Goal: Task Accomplishment & Management: Use online tool/utility

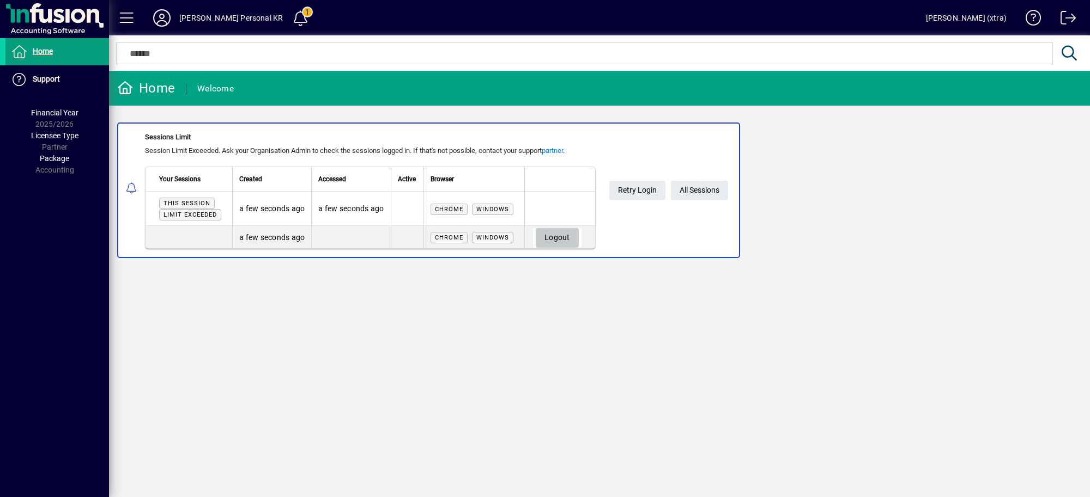
click at [560, 229] on span "Logout" at bounding box center [557, 238] width 26 height 18
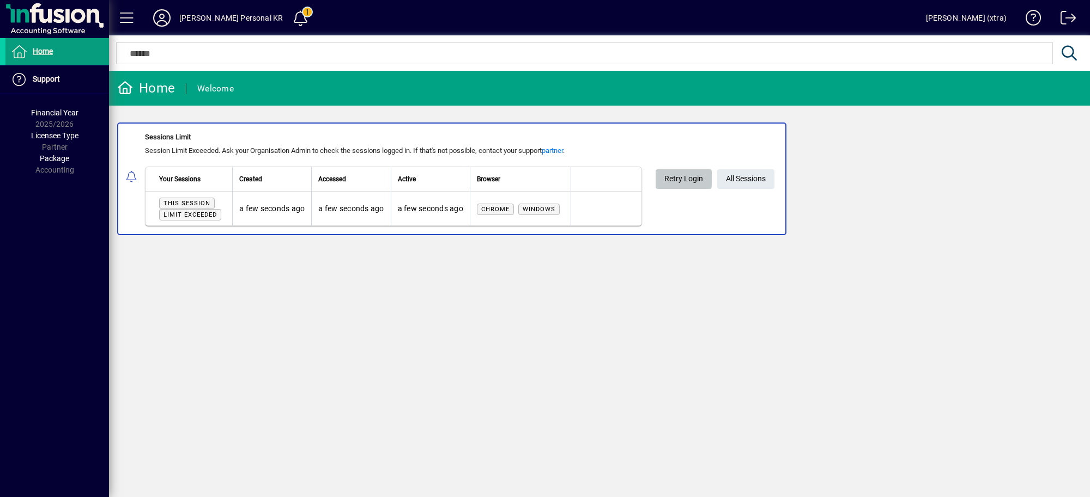
click at [676, 176] on span "Retry Login" at bounding box center [683, 179] width 39 height 18
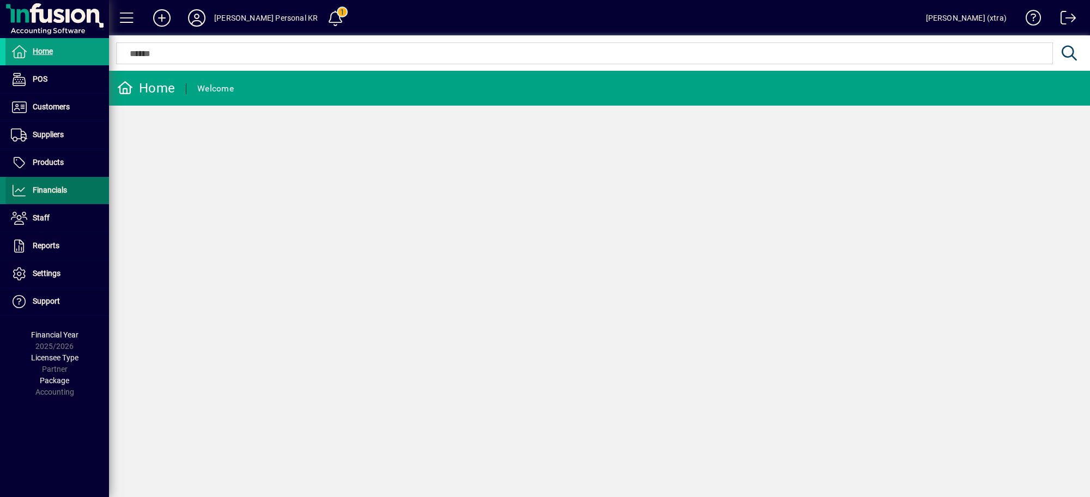
click at [47, 187] on span "Financials" at bounding box center [50, 190] width 34 height 9
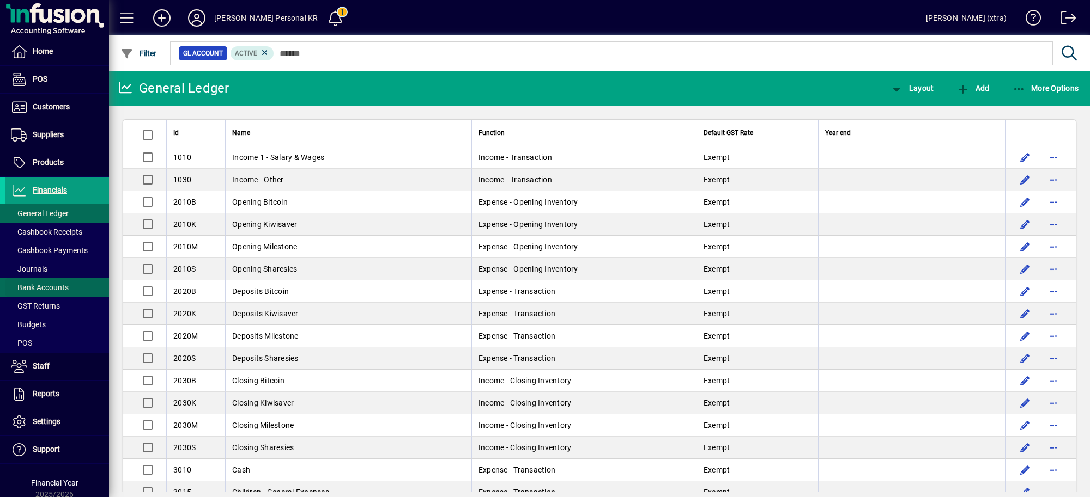
click at [45, 281] on span at bounding box center [57, 288] width 104 height 26
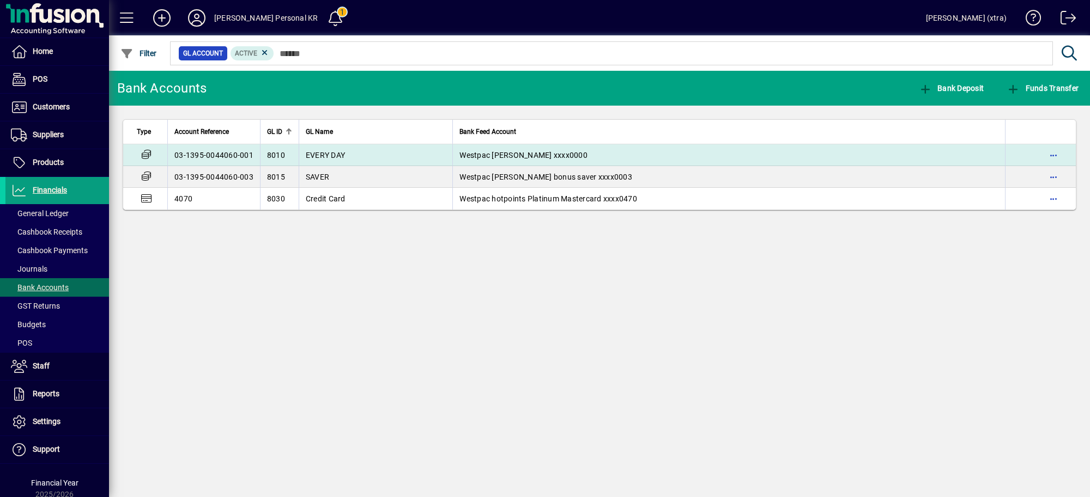
click at [306, 151] on span "EVERY DAY" at bounding box center [325, 155] width 39 height 9
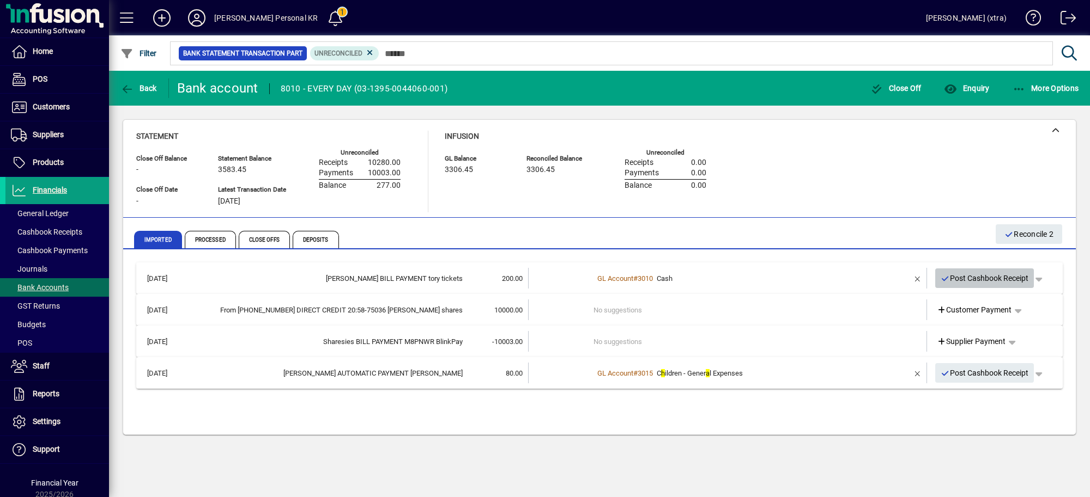
click at [962, 276] on span "Post Cashbook Receipt" at bounding box center [984, 279] width 88 height 18
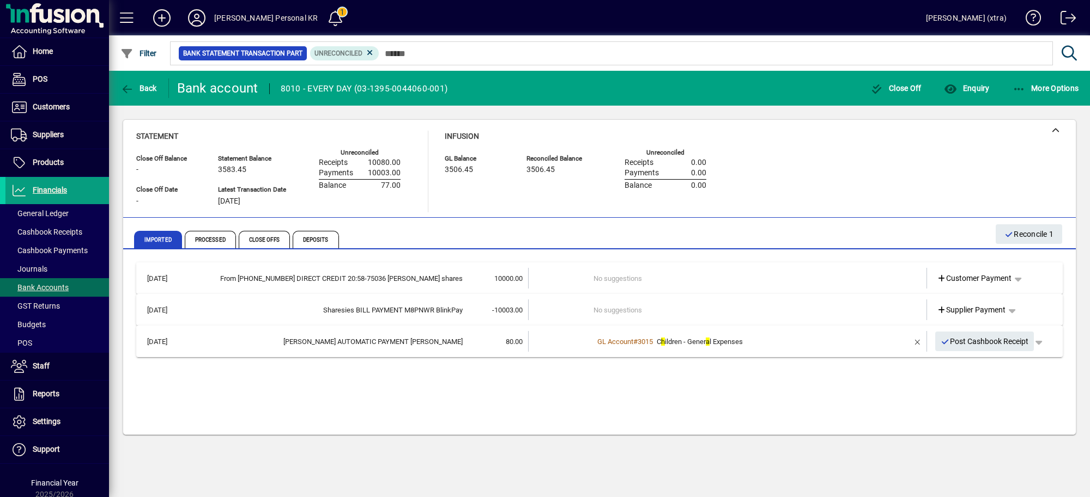
click at [769, 278] on td "No suggestions" at bounding box center [728, 278] width 270 height 21
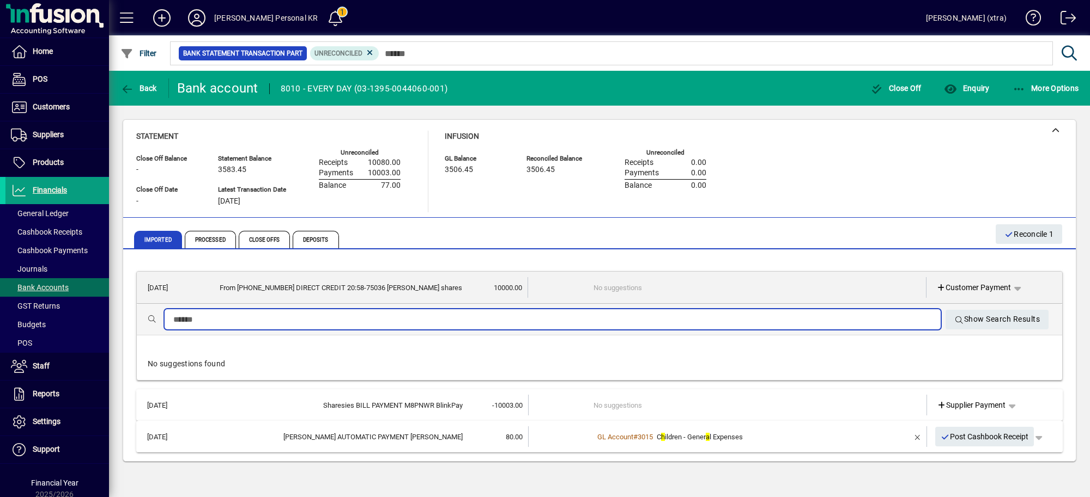
click at [635, 313] on input "text" at bounding box center [552, 319] width 759 height 13
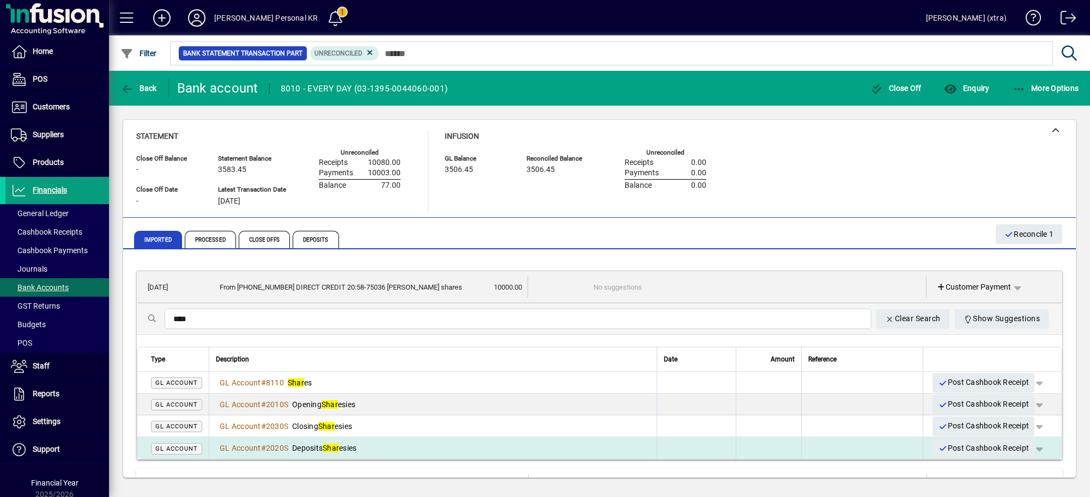
click at [513, 444] on div "GL Account # 2020S Deposits Shar esies" at bounding box center [433, 448] width 434 height 11
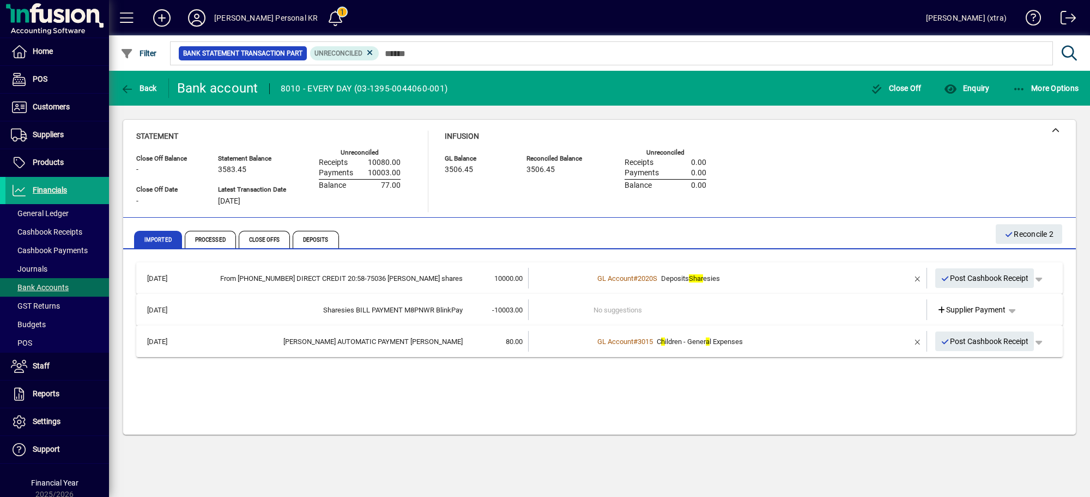
click at [810, 306] on td "No suggestions" at bounding box center [728, 310] width 270 height 21
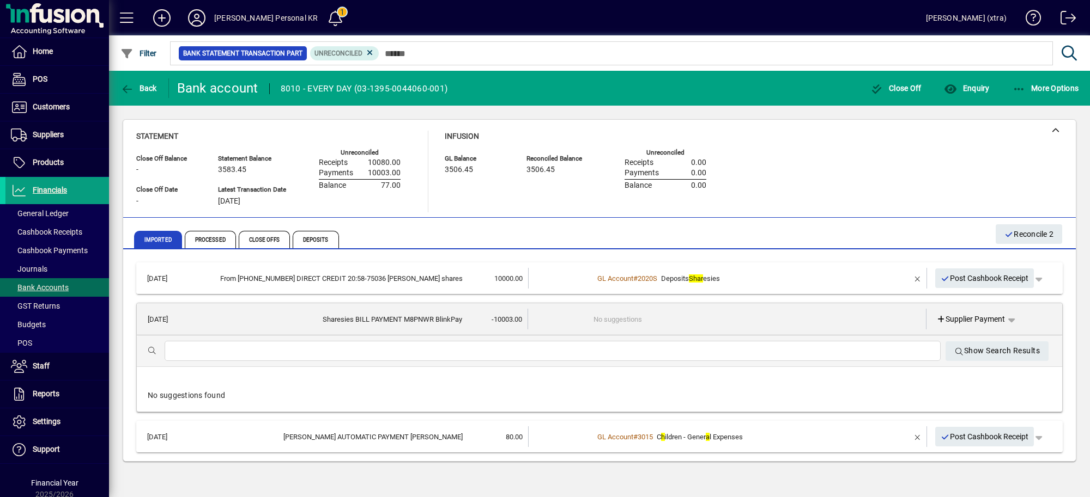
click at [793, 280] on div "GL Account # 2020S Deposits Shar esies" at bounding box center [728, 279] width 270 height 11
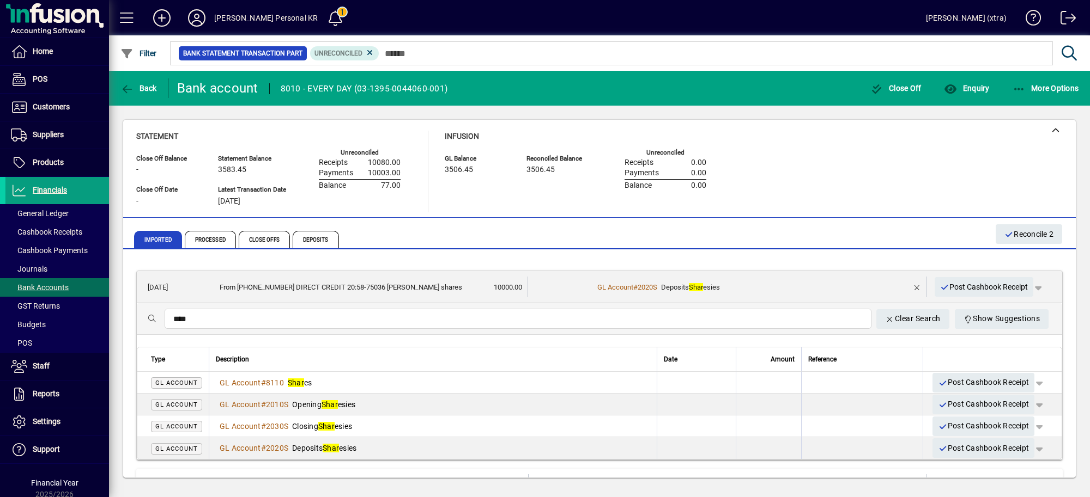
click at [530, 311] on div "****" at bounding box center [518, 319] width 707 height 20
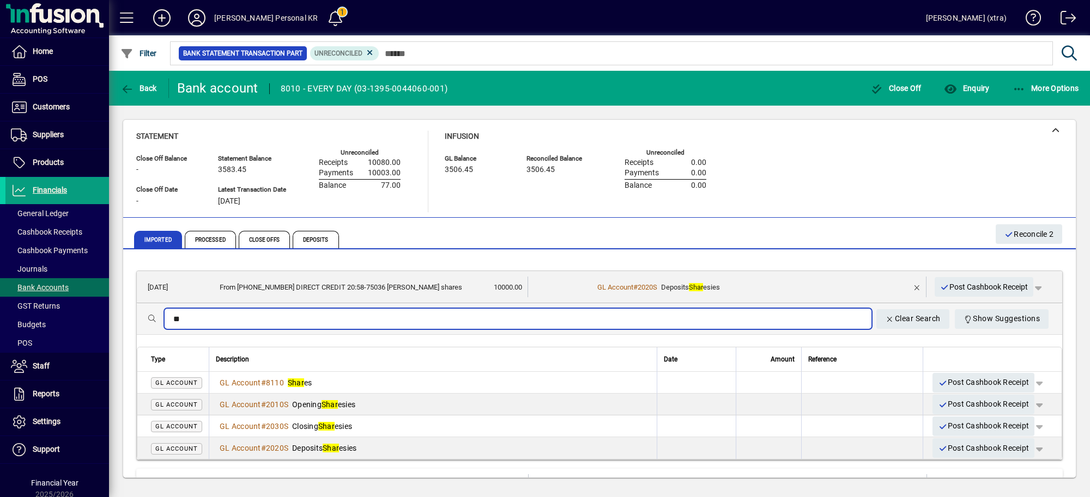
type input "*"
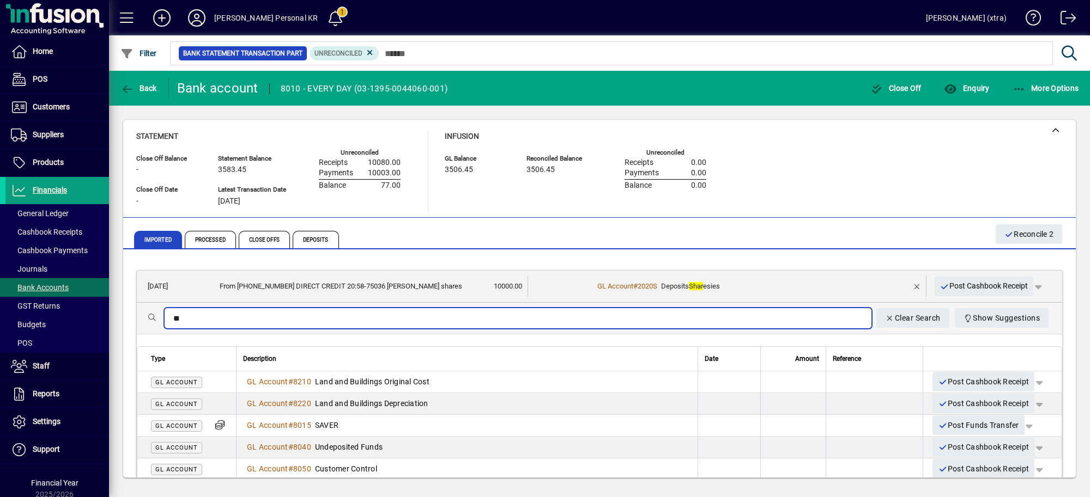
type input "*"
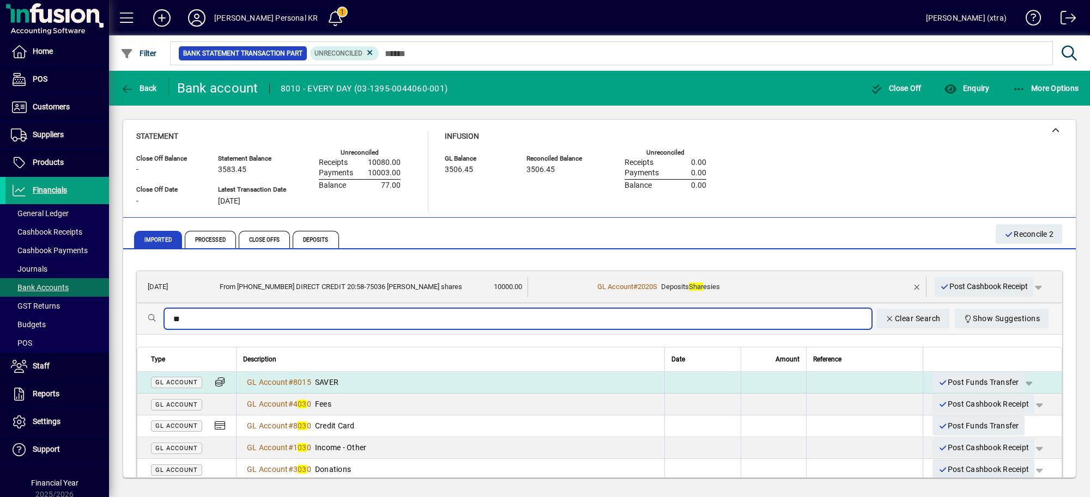
type input "**"
click at [554, 376] on td "GL Account # 8015 SAVER" at bounding box center [450, 383] width 428 height 22
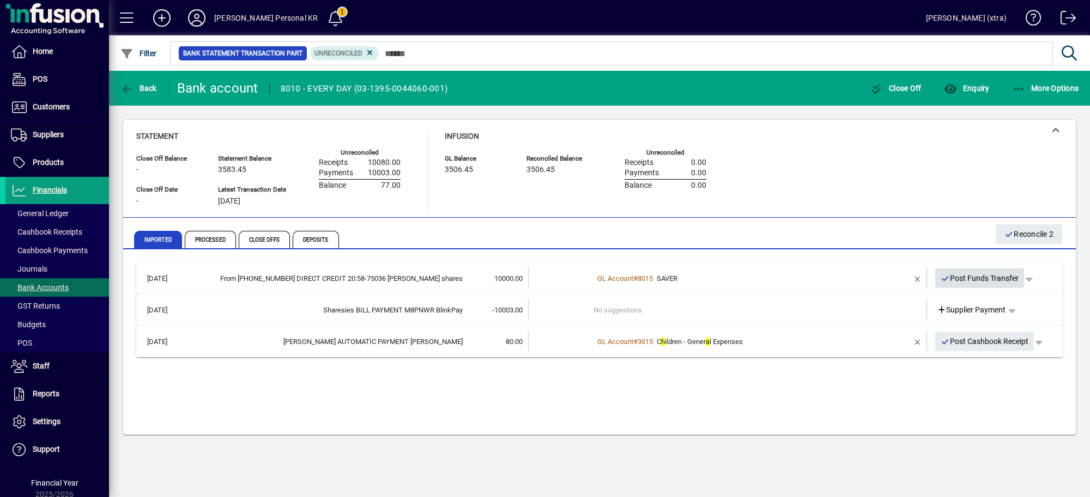
click at [987, 275] on span "Post Funds Transfer" at bounding box center [979, 279] width 78 height 18
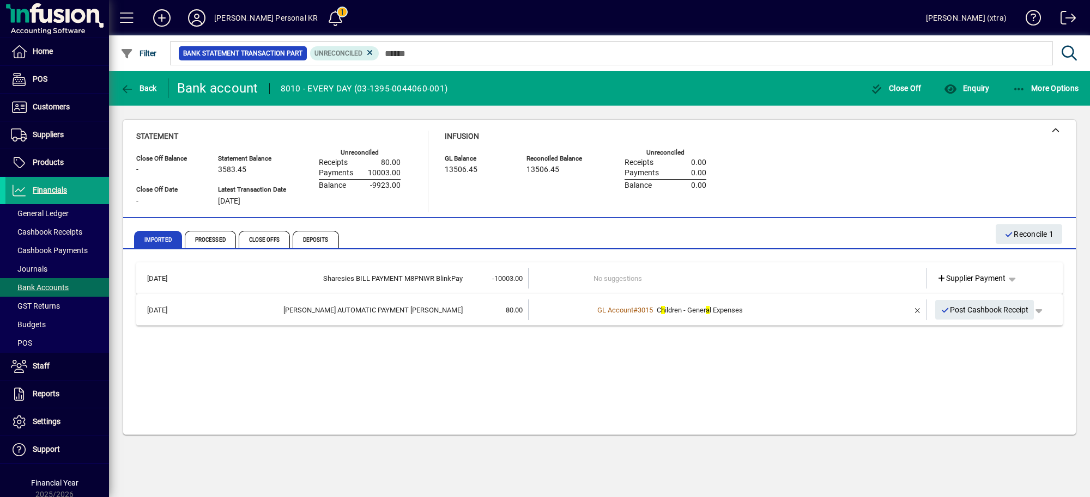
click at [617, 284] on td "No suggestions" at bounding box center [728, 278] width 270 height 21
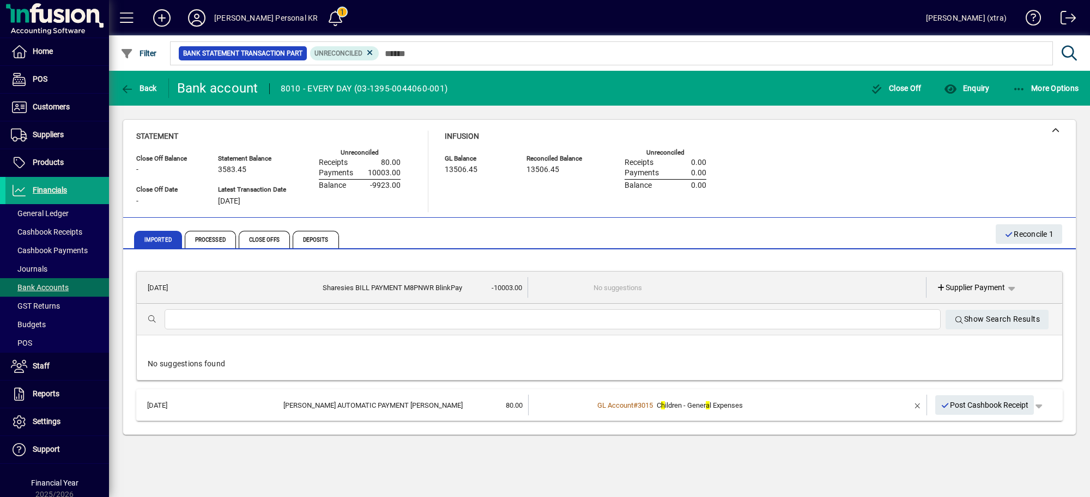
click at [537, 312] on div at bounding box center [553, 320] width 776 height 20
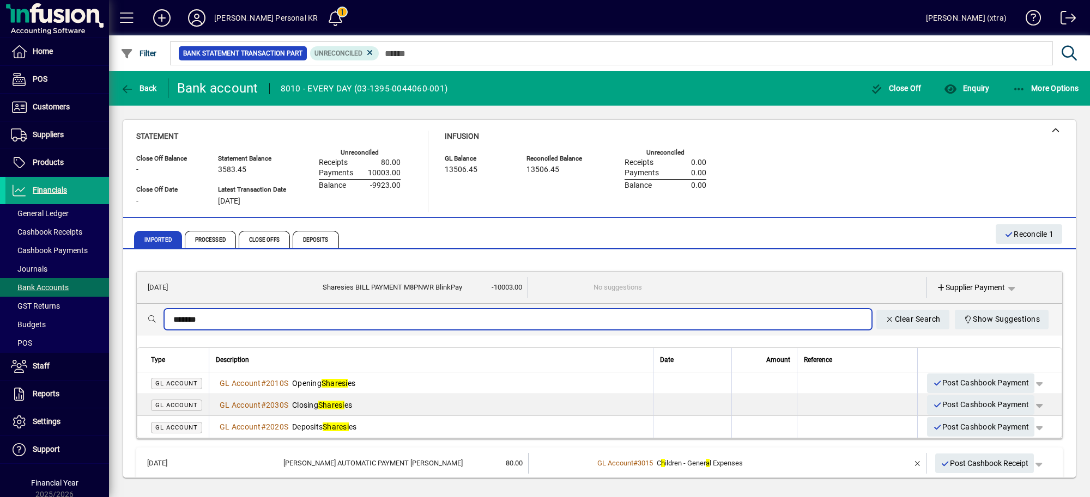
type input "*******"
click at [488, 422] on div "GL Account # 2020S Deposits Sharesi es" at bounding box center [431, 427] width 430 height 11
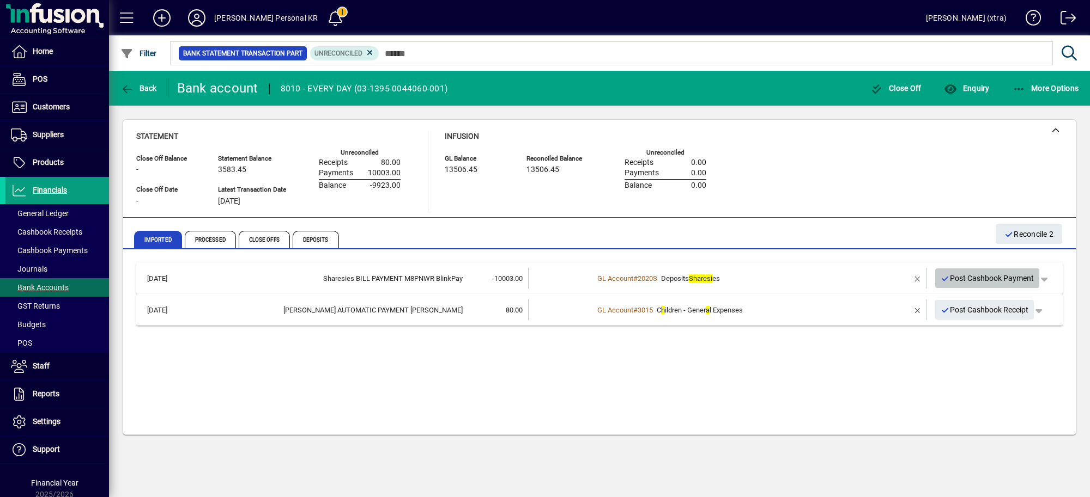
click at [991, 285] on span "Post Cashbook Payment" at bounding box center [987, 279] width 94 height 18
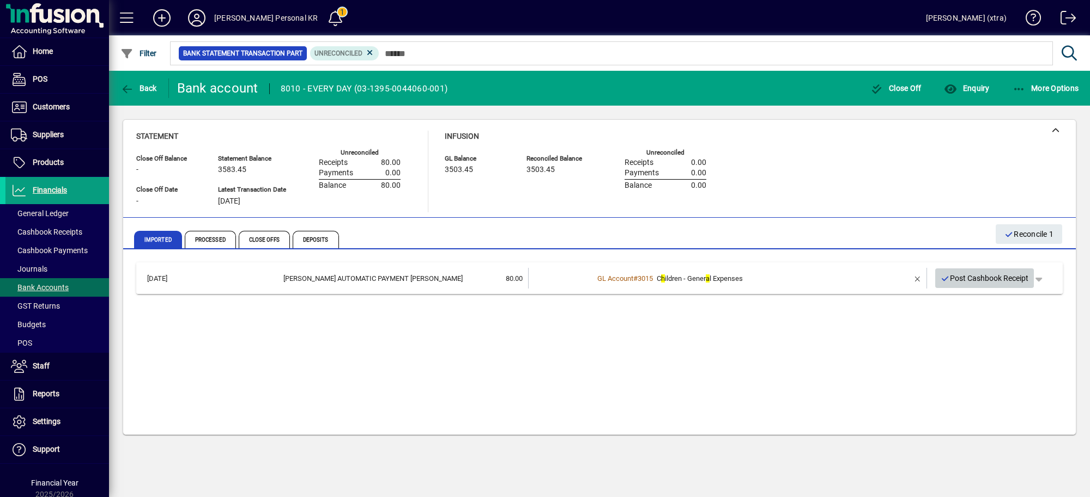
drag, startPoint x: 989, startPoint y: 285, endPoint x: 982, endPoint y: 280, distance: 8.9
click at [989, 284] on span "Post Cashbook Receipt" at bounding box center [984, 279] width 88 height 18
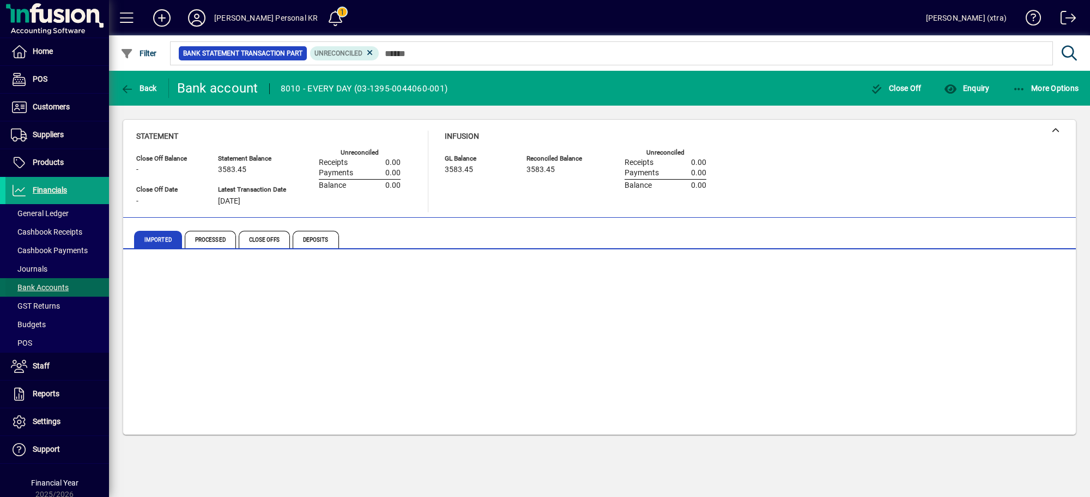
click at [45, 282] on span "Bank Accounts" at bounding box center [36, 287] width 63 height 11
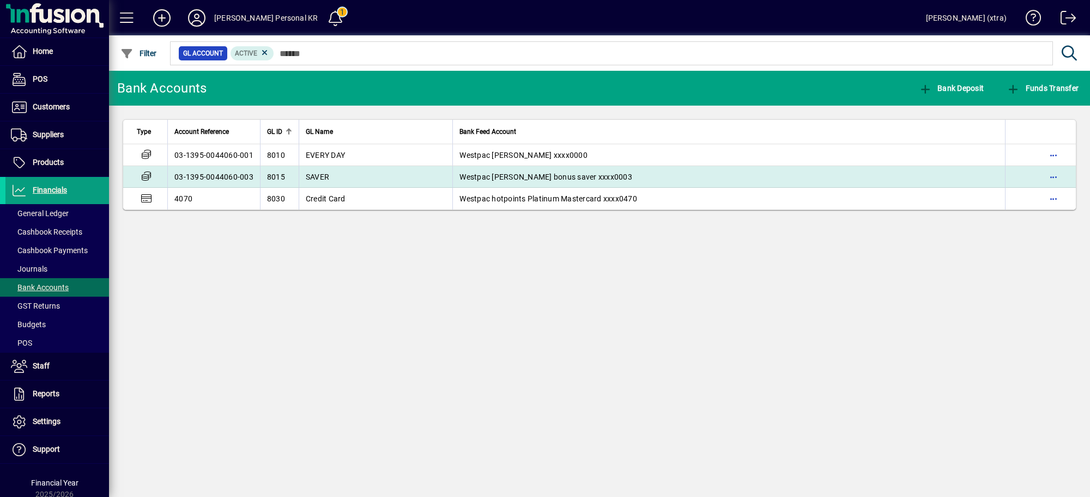
click at [240, 173] on td "03-1395-0044060-003" at bounding box center [213, 177] width 93 height 22
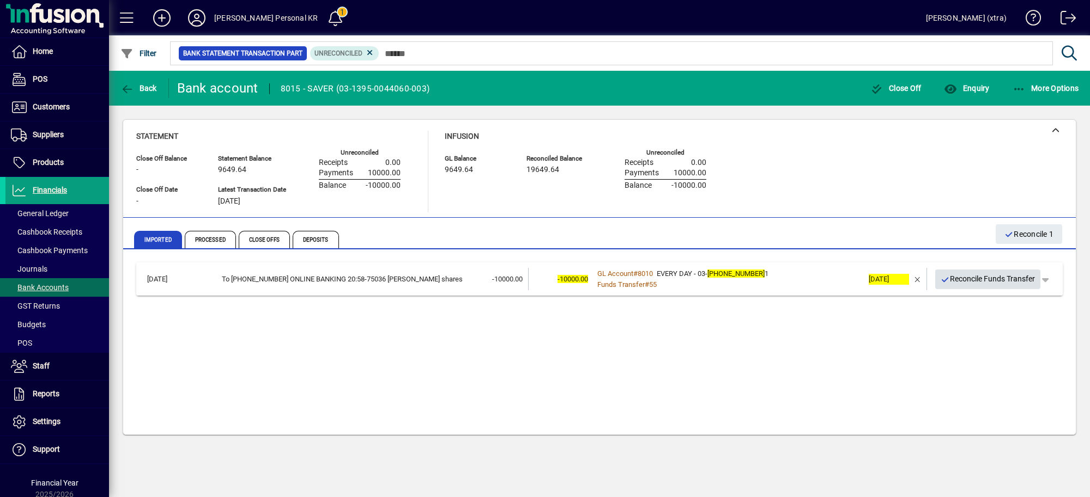
click at [970, 275] on span "Reconcile Funds Transfer" at bounding box center [987, 279] width 95 height 18
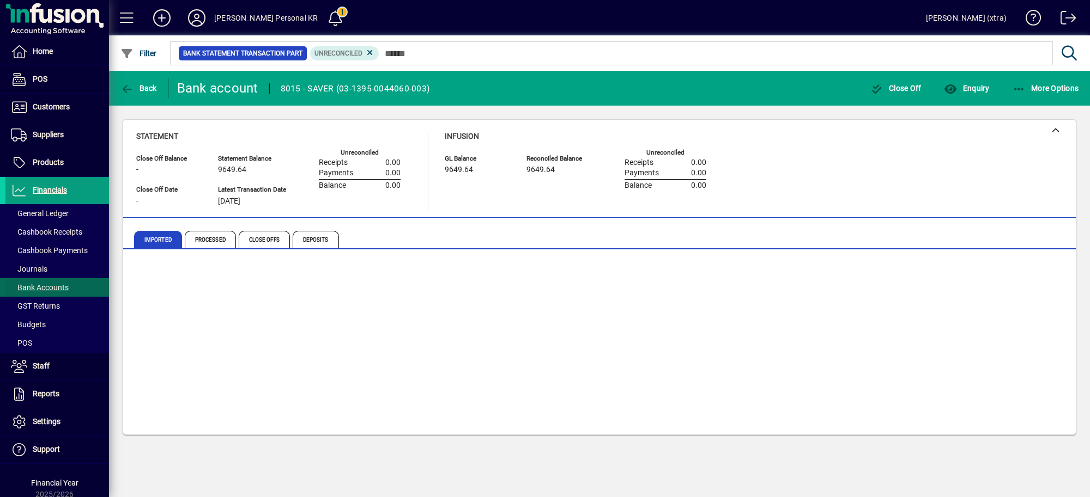
click at [36, 281] on span at bounding box center [57, 288] width 104 height 26
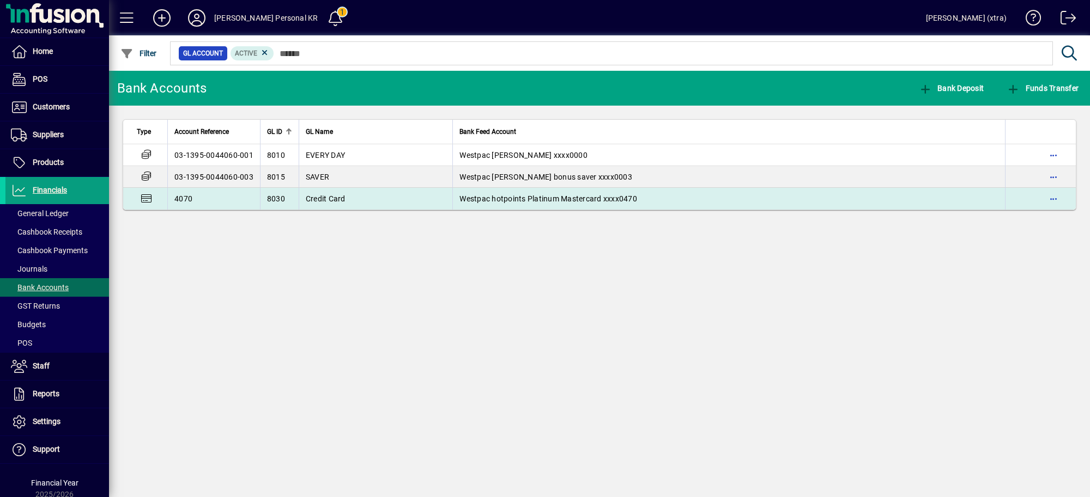
click at [245, 195] on td "4070" at bounding box center [213, 199] width 93 height 22
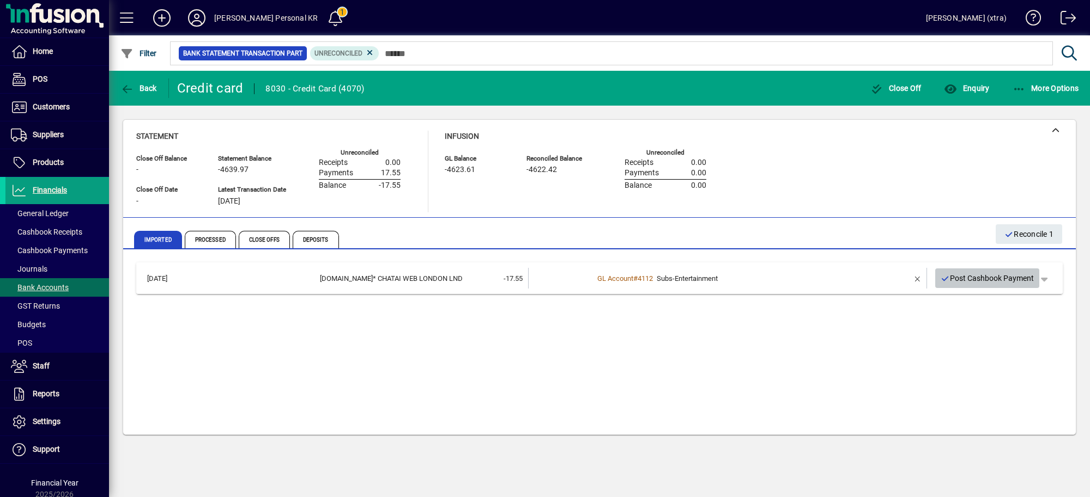
click at [979, 272] on span "Post Cashbook Payment" at bounding box center [987, 279] width 94 height 18
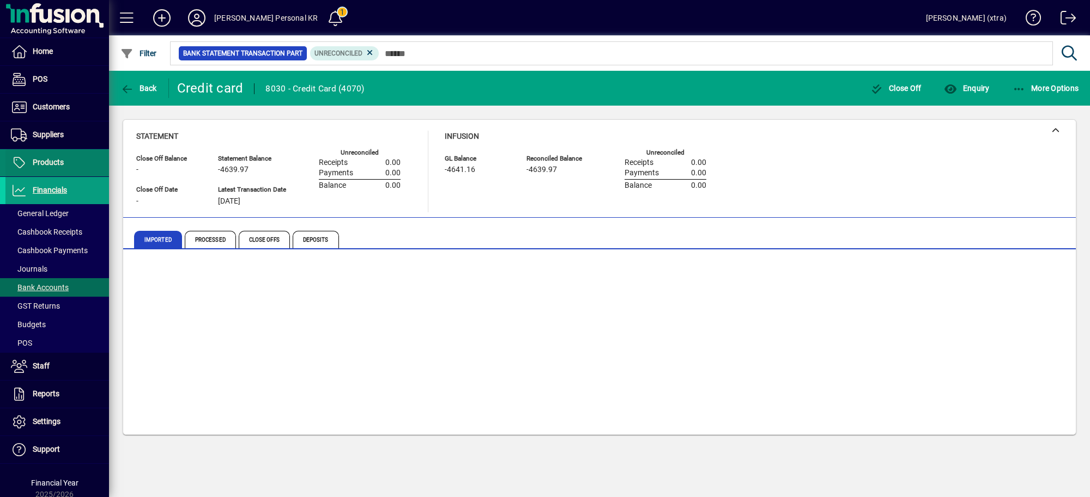
click at [48, 159] on span "Products" at bounding box center [48, 162] width 31 height 9
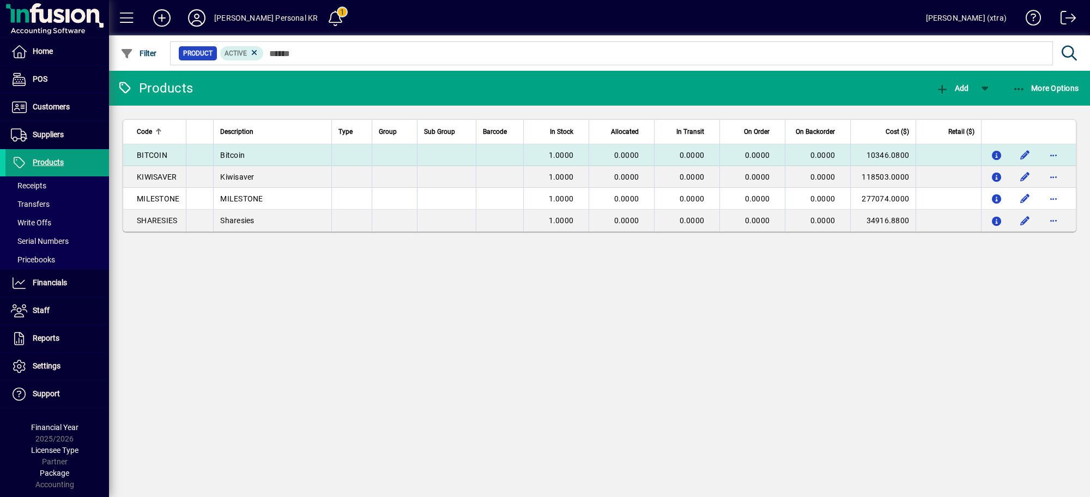
click at [278, 150] on td "Bitcoin" at bounding box center [272, 155] width 118 height 22
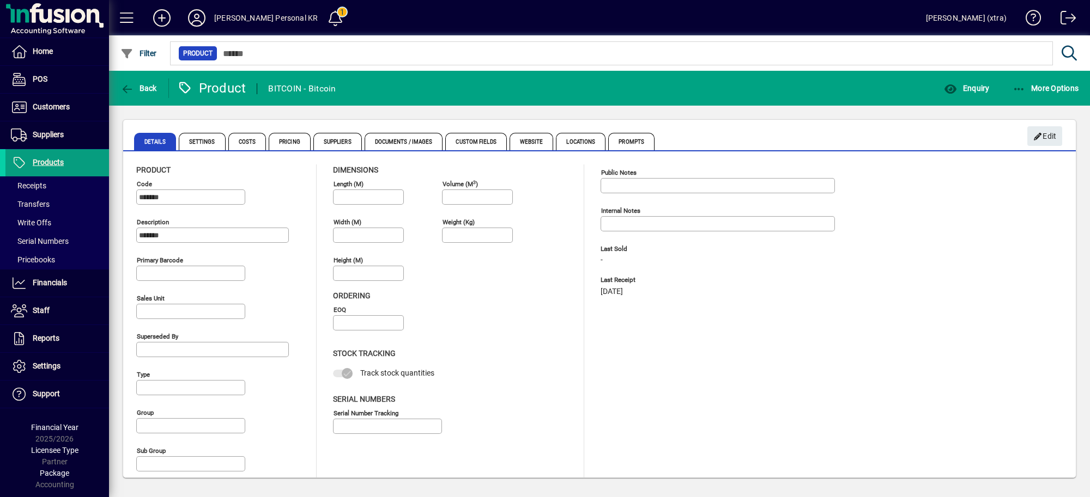
type input "****"
drag, startPoint x: 233, startPoint y: 139, endPoint x: 244, endPoint y: 135, distance: 12.4
click at [235, 139] on span "Costs" at bounding box center [247, 141] width 38 height 17
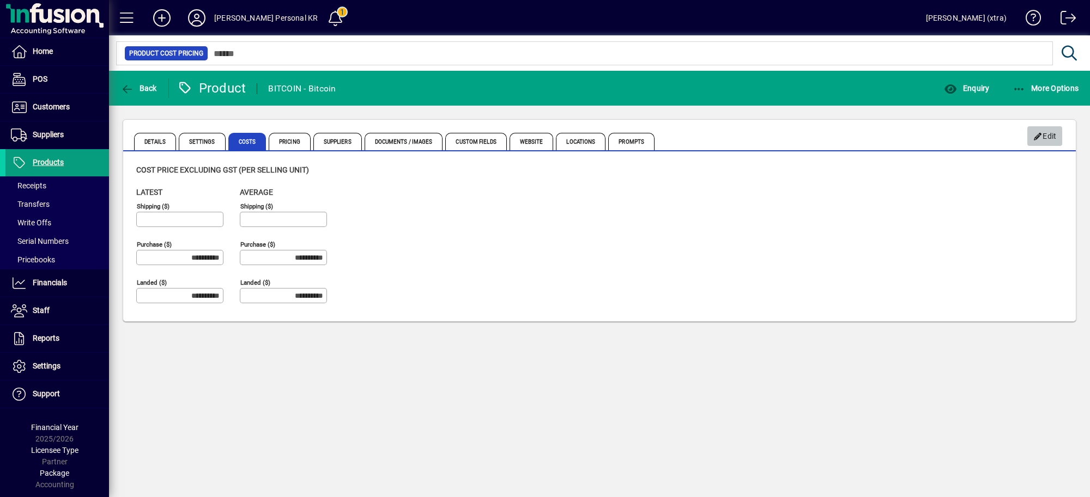
click at [1050, 132] on span "Edit" at bounding box center [1044, 137] width 23 height 18
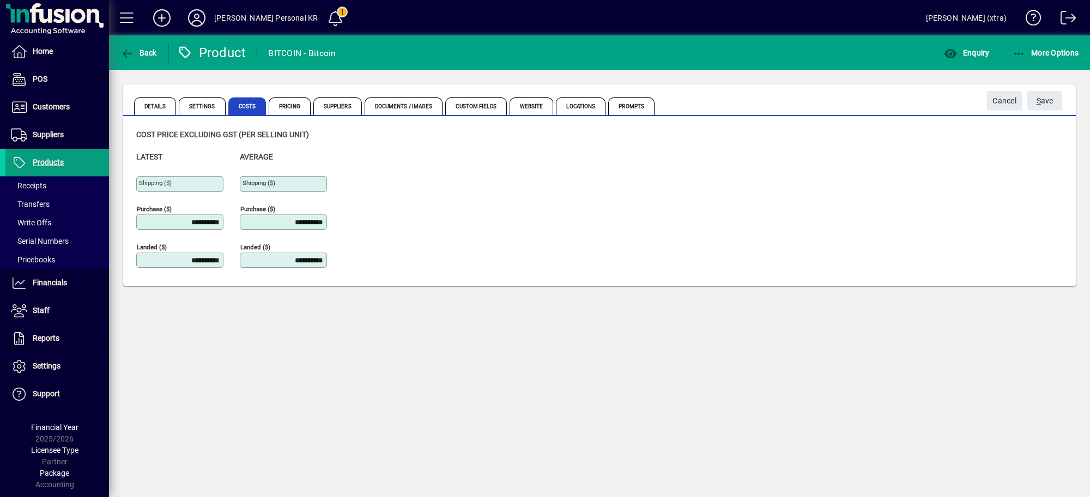
drag, startPoint x: 164, startPoint y: 222, endPoint x: 369, endPoint y: 220, distance: 204.9
click at [369, 220] on div "**********" at bounding box center [599, 214] width 926 height 126
type input "**********"
click at [1054, 101] on span "submit" at bounding box center [1044, 101] width 35 height 26
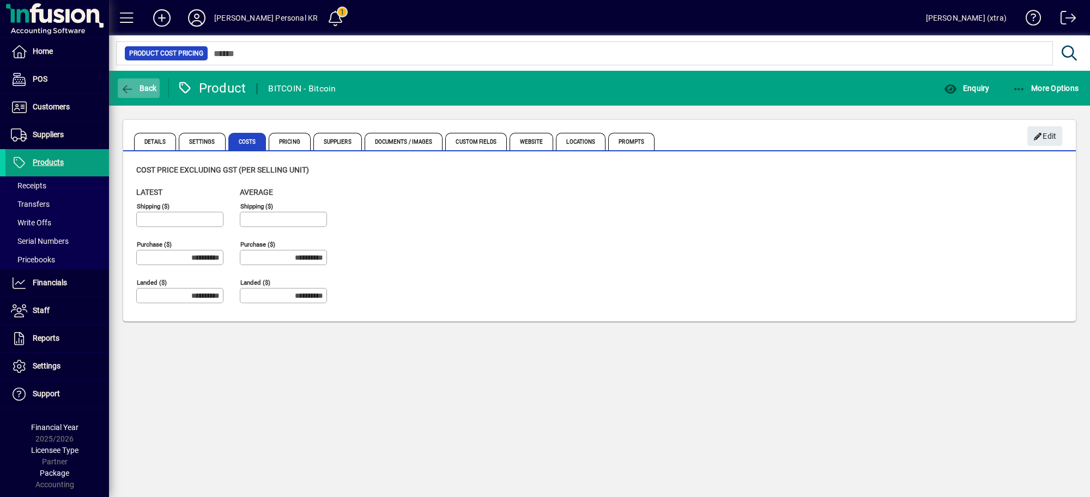
click at [138, 84] on span "Back" at bounding box center [138, 88] width 37 height 9
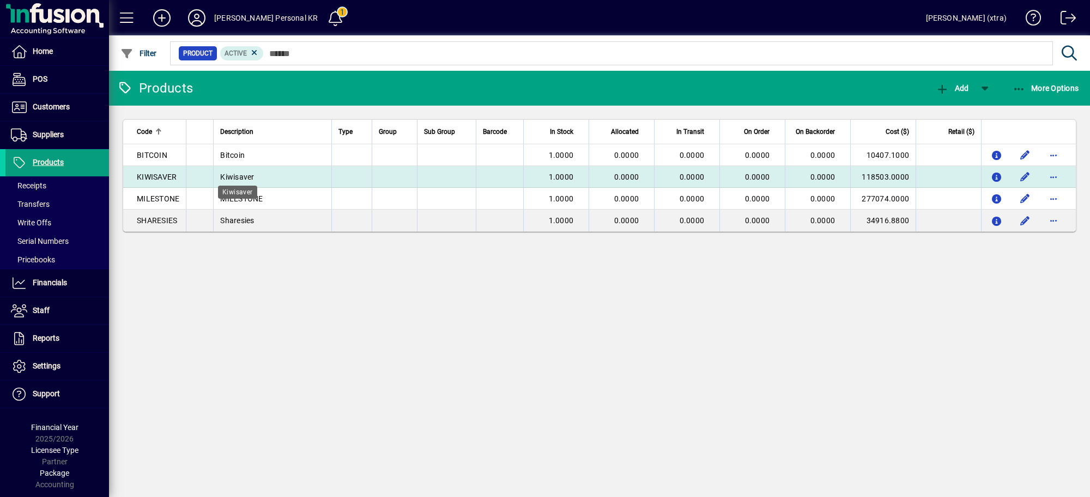
click at [235, 175] on span "Kiwisaver" at bounding box center [237, 177] width 34 height 9
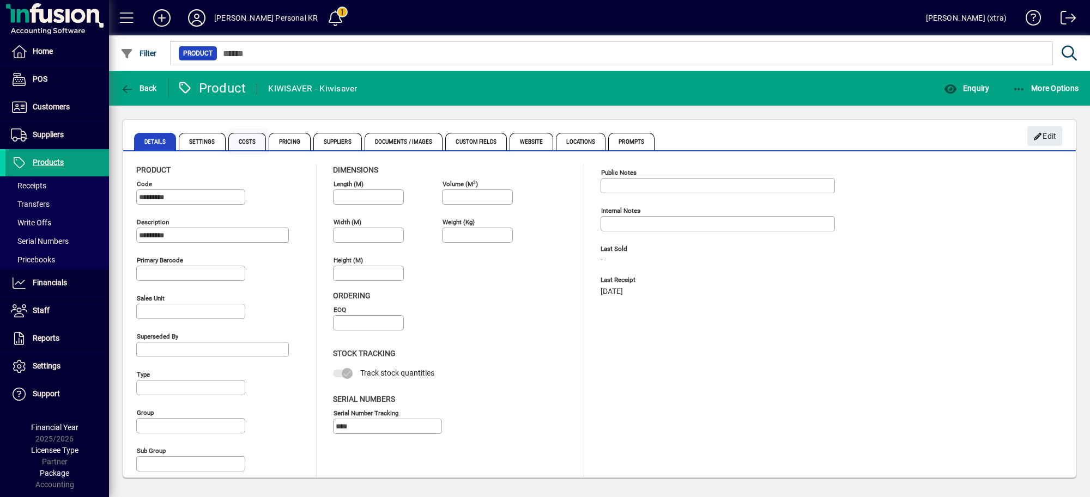
click at [237, 143] on span "Costs" at bounding box center [247, 141] width 38 height 17
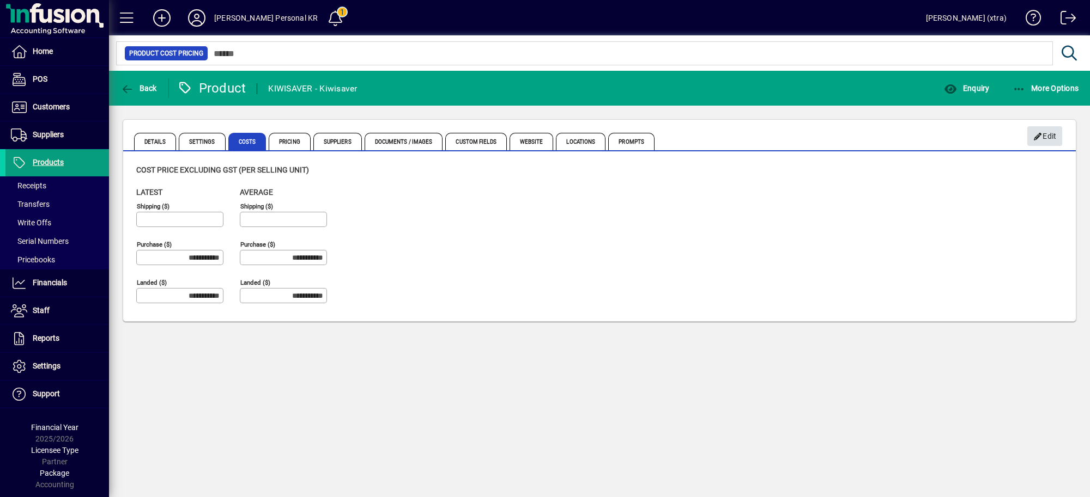
click at [1033, 128] on span "Edit" at bounding box center [1044, 137] width 23 height 18
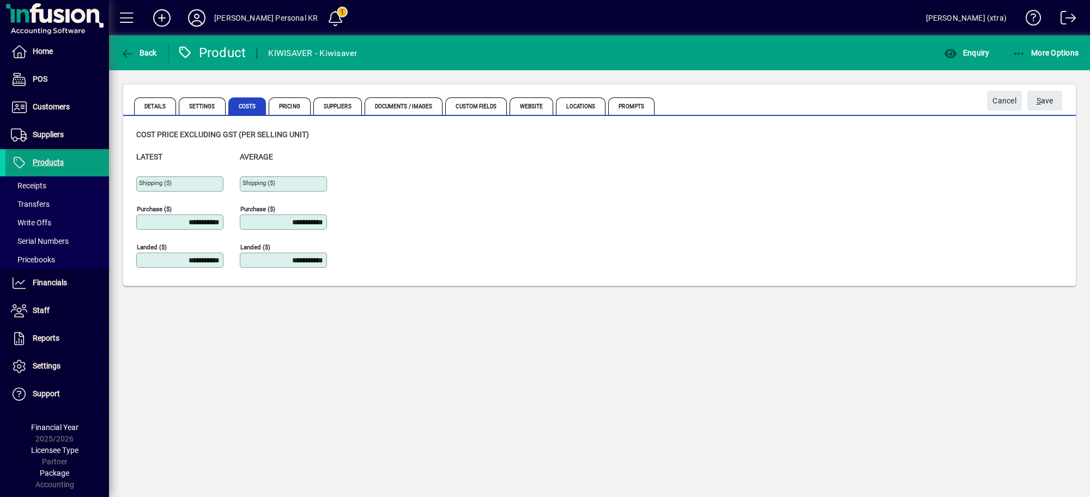
drag, startPoint x: 148, startPoint y: 219, endPoint x: 341, endPoint y: 225, distance: 192.4
click at [336, 238] on div "**********" at bounding box center [239, 214] width 207 height 126
type input "**********"
drag, startPoint x: 344, startPoint y: 225, endPoint x: 373, endPoint y: 221, distance: 29.7
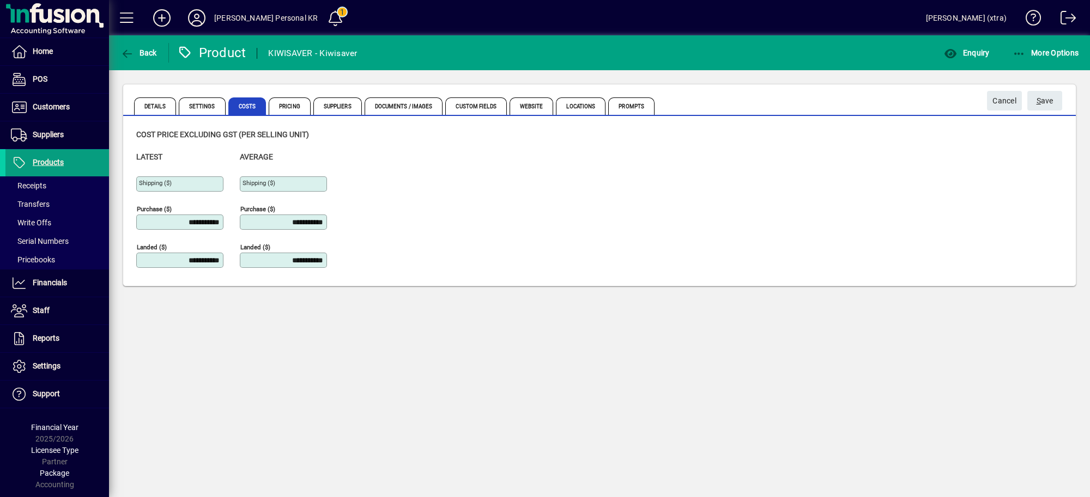
click at [348, 225] on div "**********" at bounding box center [599, 214] width 926 height 126
click at [1042, 104] on span "S ave" at bounding box center [1044, 101] width 17 height 18
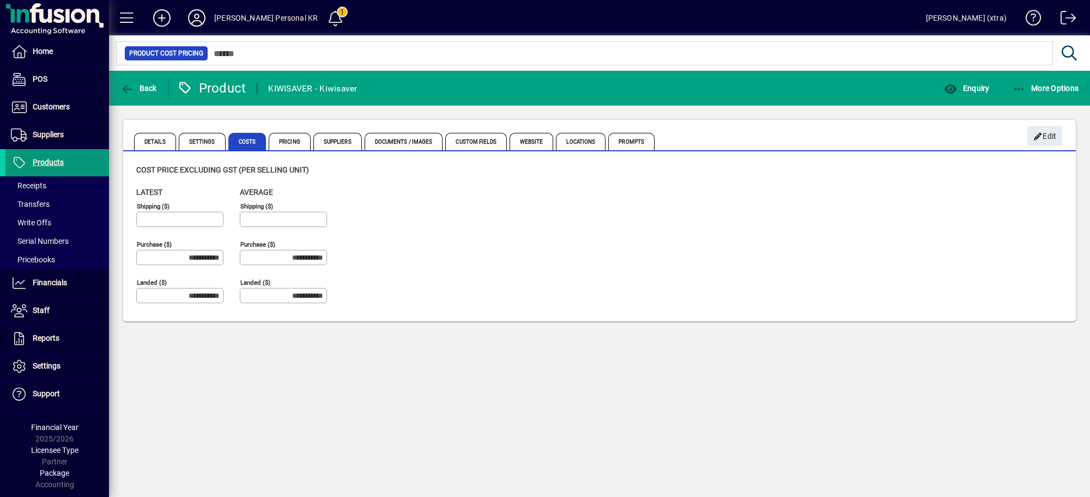
click at [72, 159] on span at bounding box center [57, 163] width 104 height 26
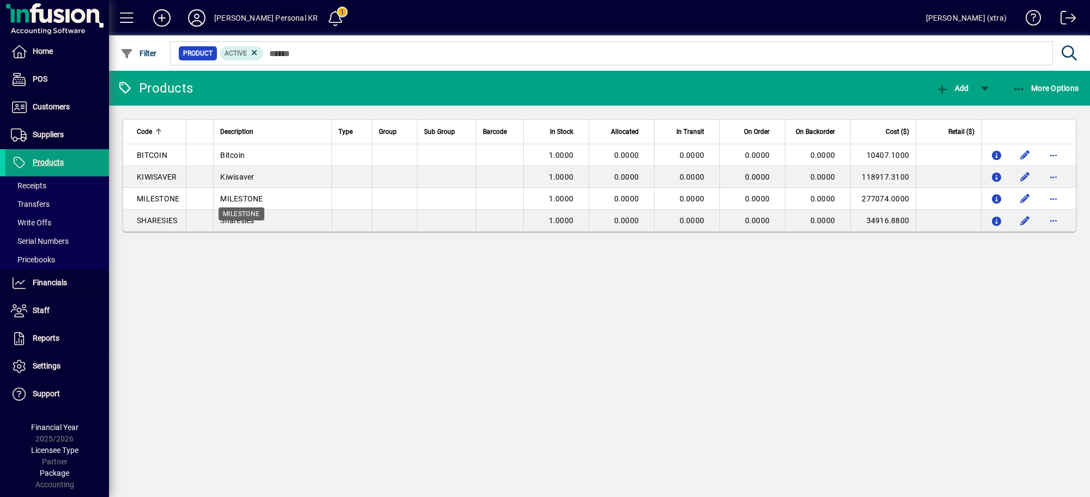
click at [239, 195] on span "MILESTONE" at bounding box center [241, 199] width 43 height 9
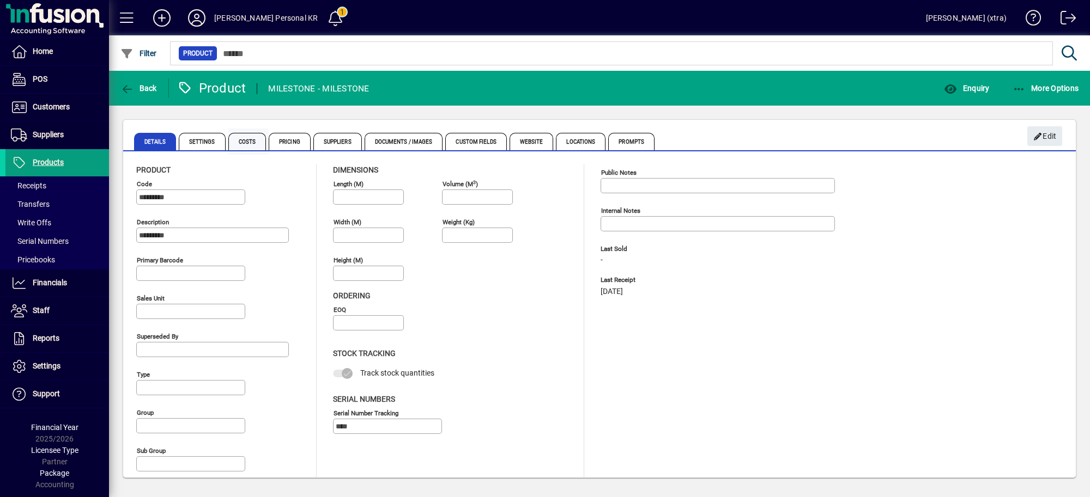
click at [251, 137] on span "Costs" at bounding box center [247, 141] width 38 height 17
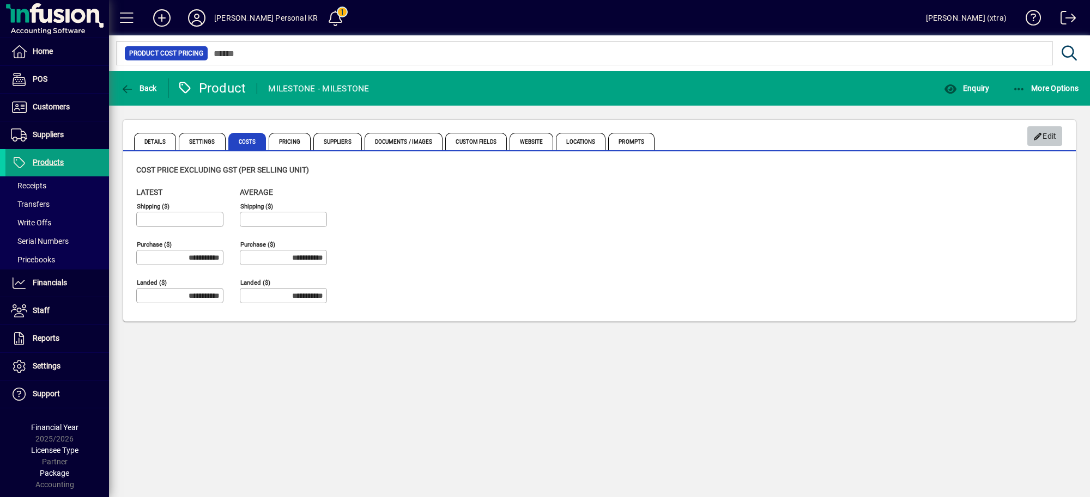
click at [1033, 134] on button "Edit" at bounding box center [1044, 136] width 35 height 20
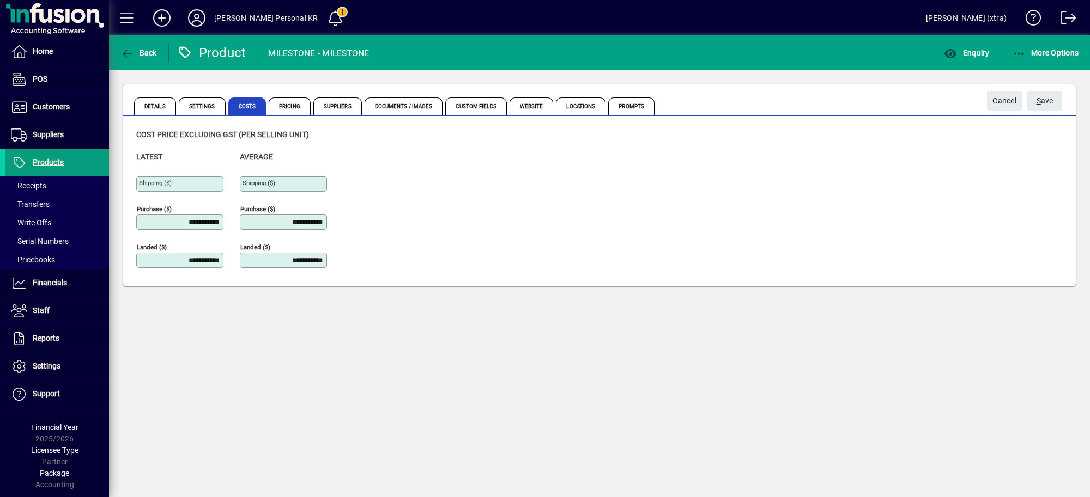
drag, startPoint x: 164, startPoint y: 221, endPoint x: 398, endPoint y: 213, distance: 233.9
click at [391, 216] on div "**********" at bounding box center [599, 214] width 926 height 126
type input "**********"
click at [1047, 106] on span "S ave" at bounding box center [1044, 101] width 17 height 18
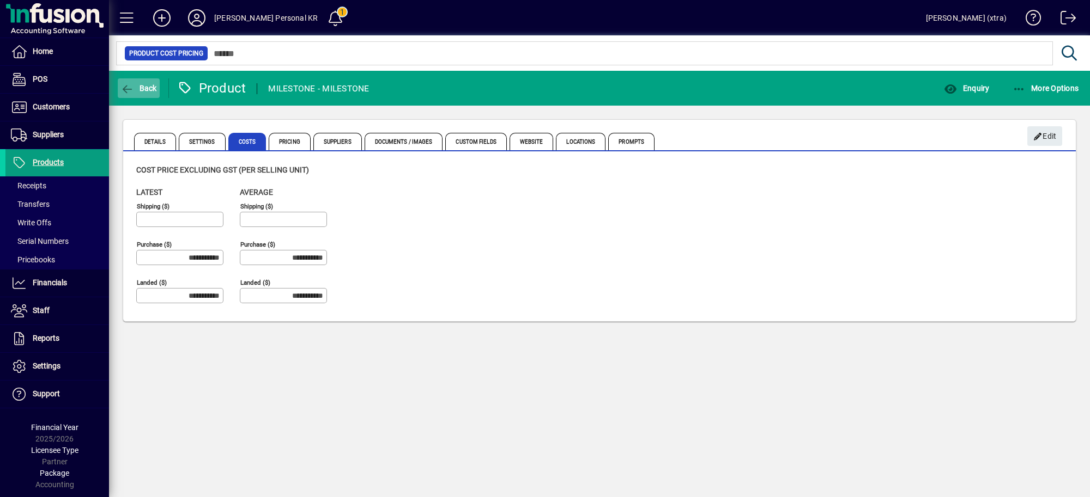
click at [137, 87] on span "Back" at bounding box center [138, 88] width 37 height 9
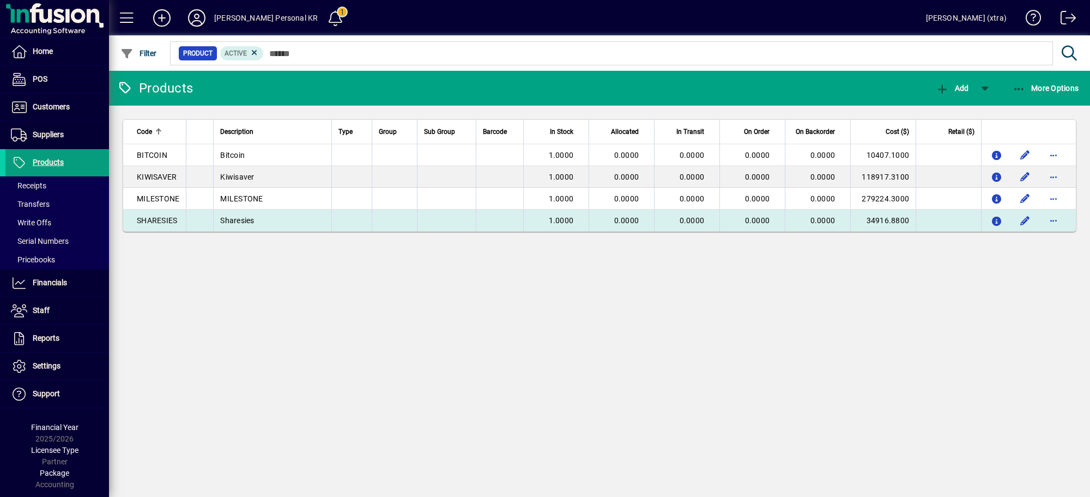
click at [203, 219] on td at bounding box center [199, 221] width 27 height 22
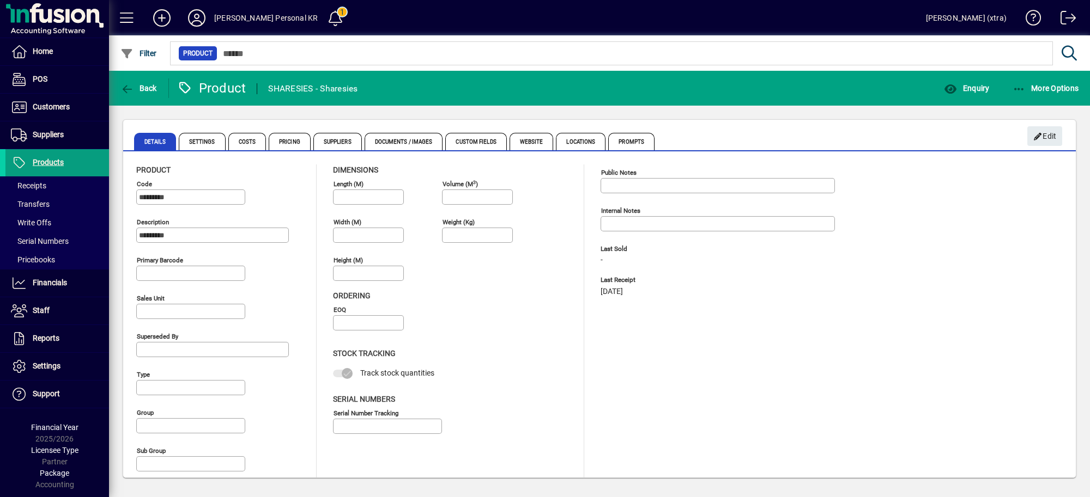
type input "****"
click at [234, 139] on span "Costs" at bounding box center [247, 141] width 38 height 17
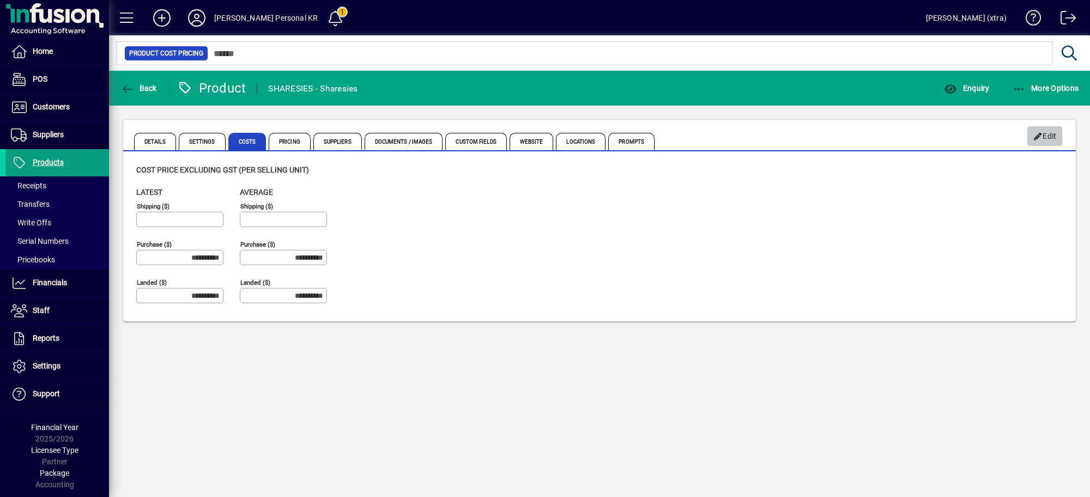
click at [1050, 139] on span "Edit" at bounding box center [1044, 137] width 23 height 18
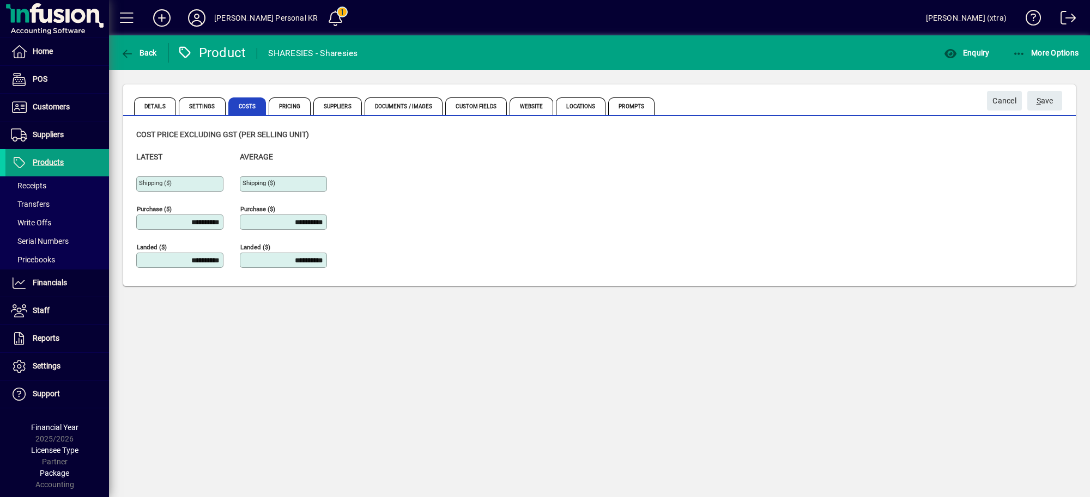
drag, startPoint x: 146, startPoint y: 223, endPoint x: 342, endPoint y: 216, distance: 196.3
click at [308, 230] on div "**********" at bounding box center [239, 214] width 207 height 126
click at [1027, 91] on button "S ave" at bounding box center [1044, 101] width 35 height 20
type input "**********"
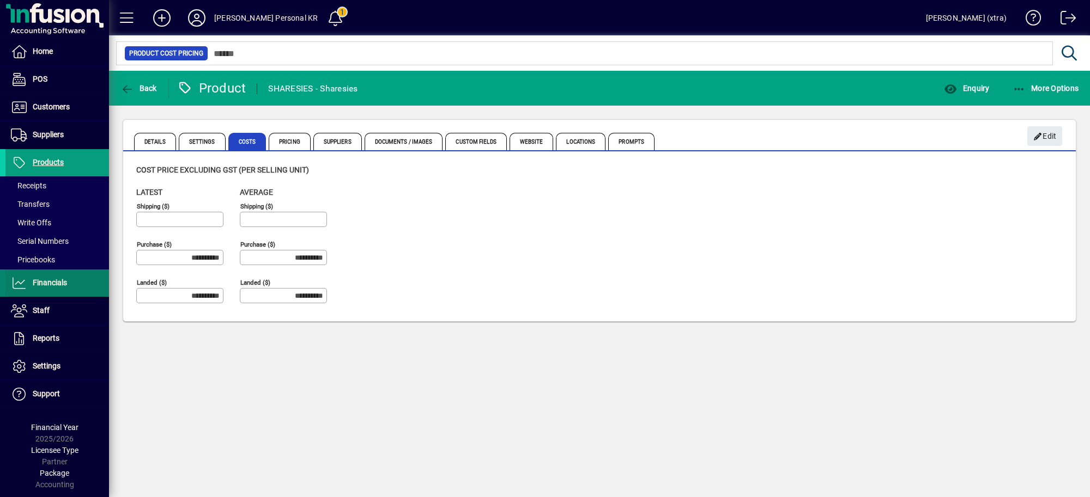
click at [56, 281] on span "Financials" at bounding box center [50, 282] width 34 height 9
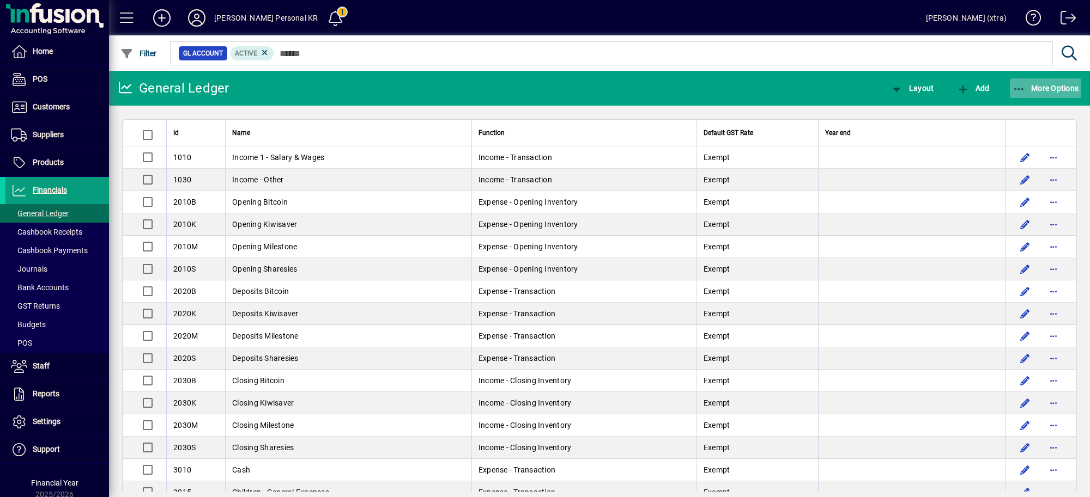
click at [1050, 85] on span "More Options" at bounding box center [1045, 88] width 66 height 9
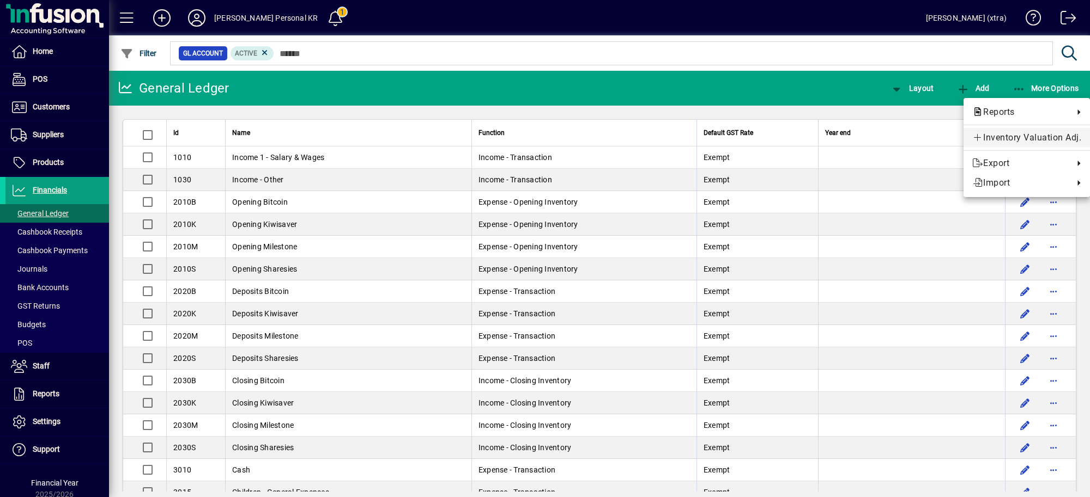
click at [1012, 131] on span "Inventory Valuation Adj." at bounding box center [1026, 137] width 109 height 13
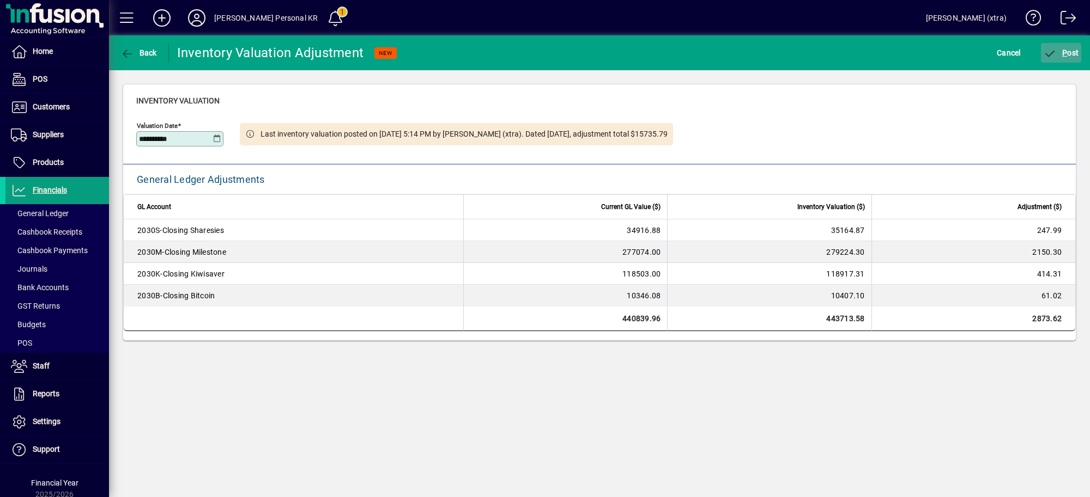
click at [1063, 53] on span "P" at bounding box center [1064, 52] width 5 height 9
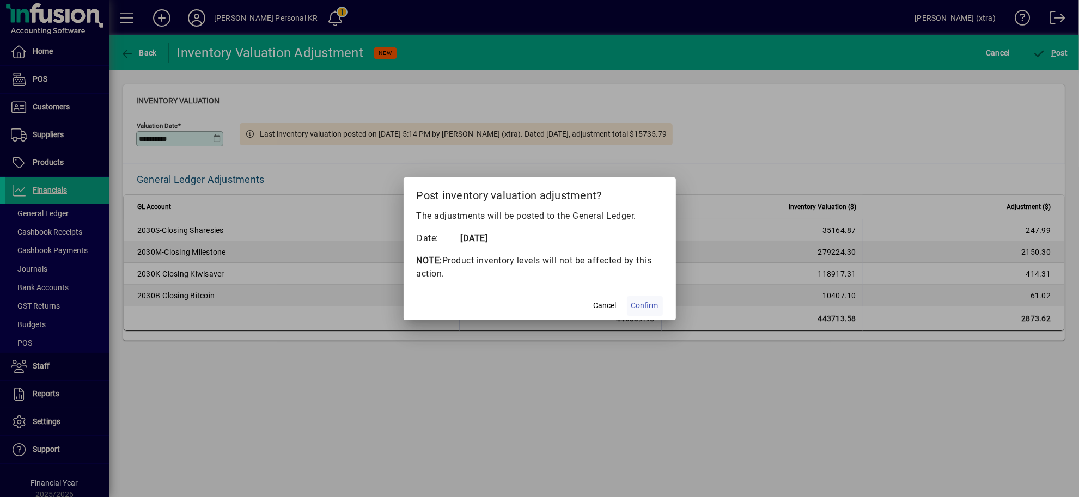
click at [635, 306] on span "Confirm" at bounding box center [645, 305] width 27 height 11
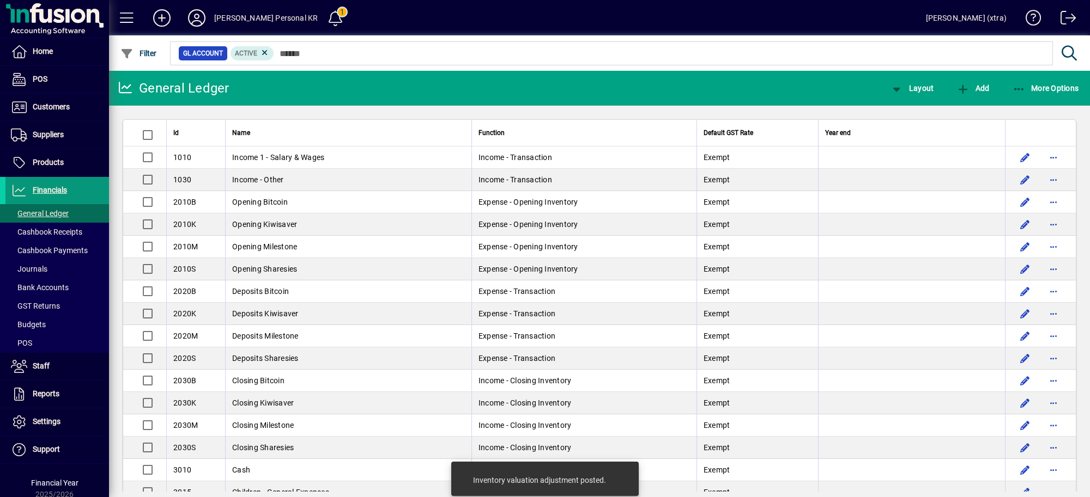
click at [49, 191] on span "Financials" at bounding box center [50, 190] width 34 height 9
click at [1049, 82] on span "button" at bounding box center [1046, 88] width 72 height 26
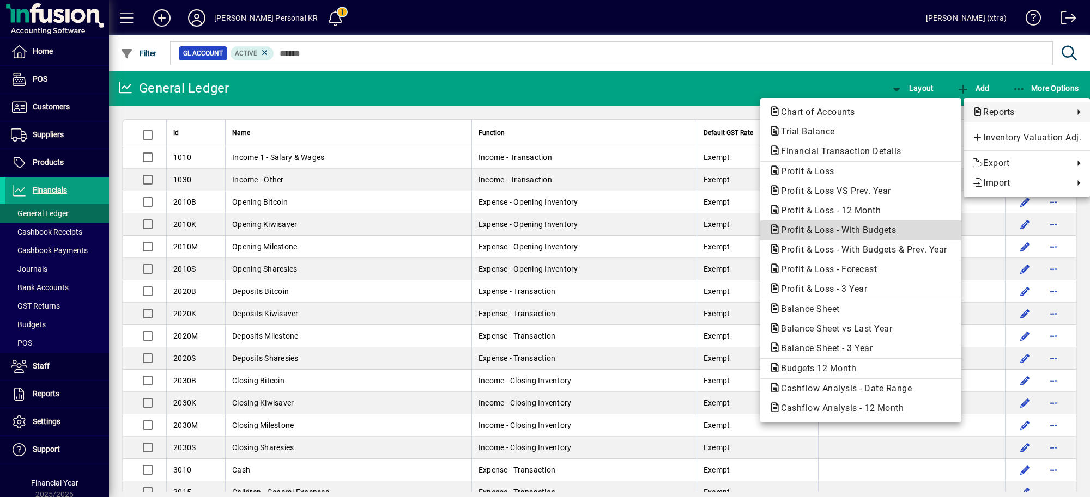
click at [845, 225] on span "Profit & Loss - With Budgets" at bounding box center [835, 230] width 132 height 10
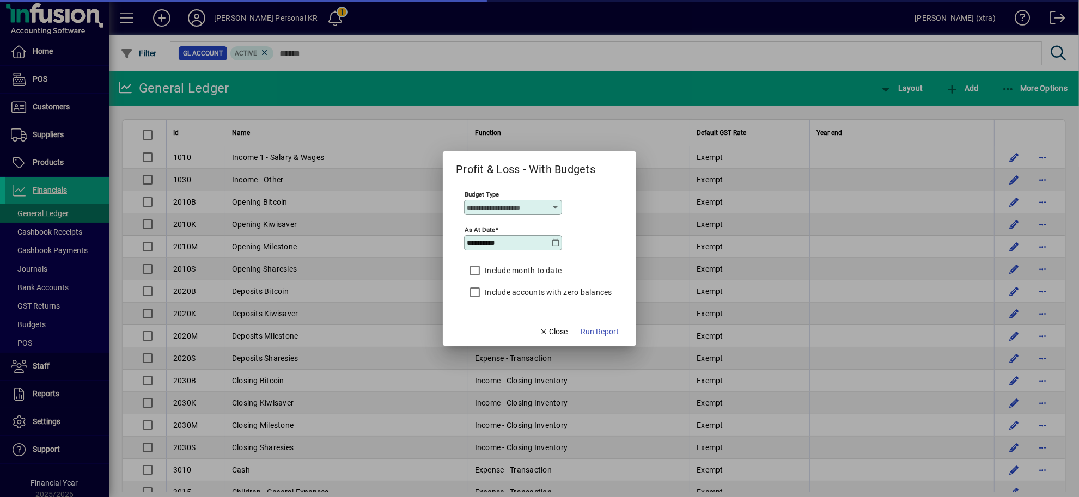
type input "****"
click at [527, 273] on label "Include month to date" at bounding box center [522, 270] width 79 height 11
click at [600, 327] on button "Run Report" at bounding box center [600, 332] width 47 height 20
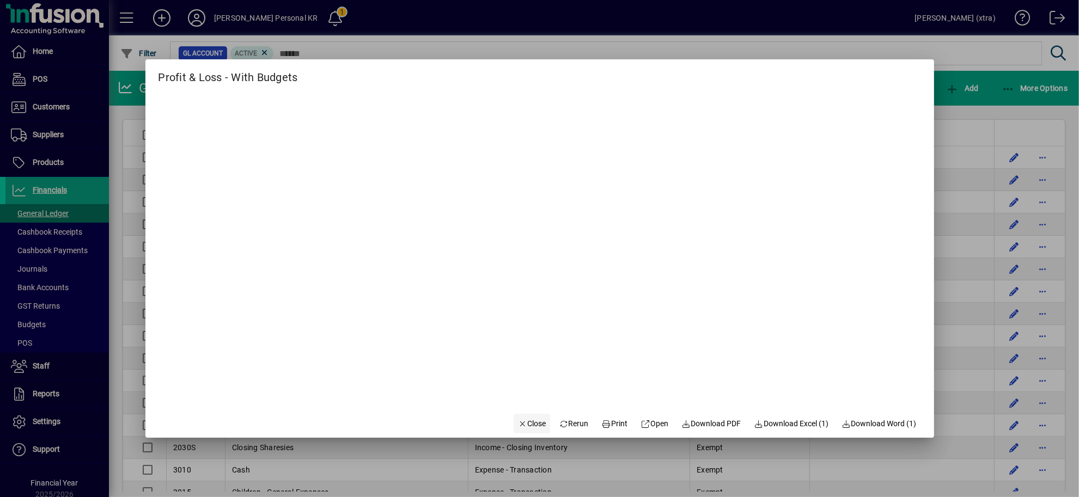
click at [524, 415] on span "button" at bounding box center [532, 424] width 37 height 26
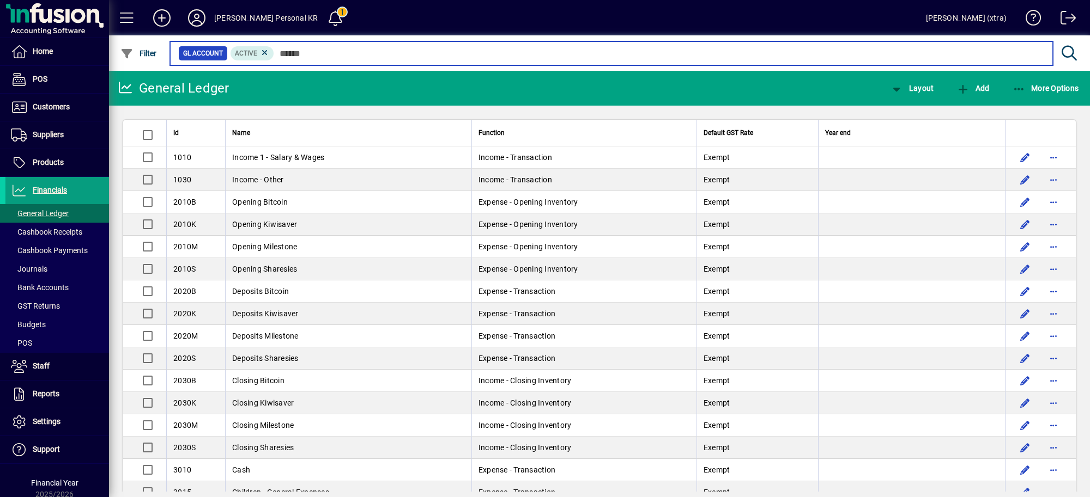
click at [301, 53] on input "text" at bounding box center [659, 53] width 770 height 15
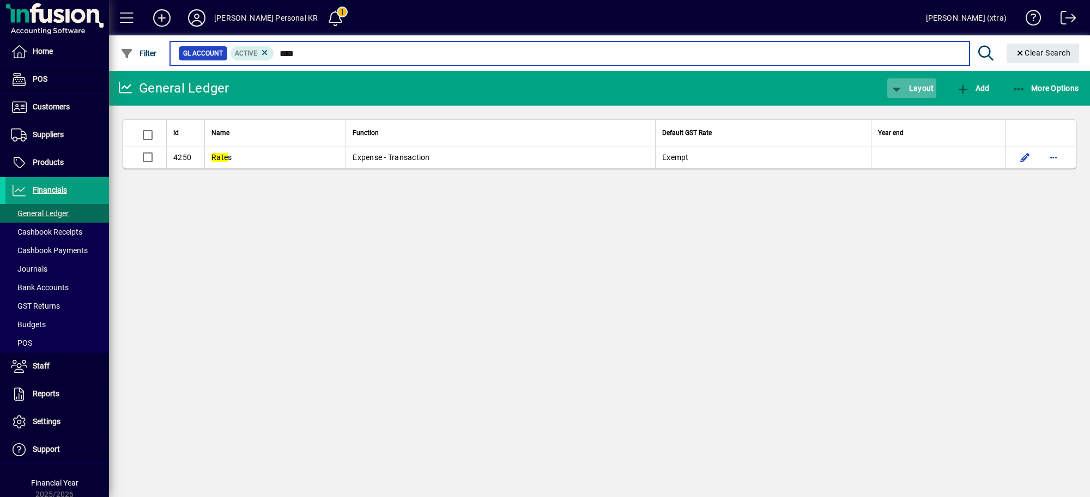
type input "****"
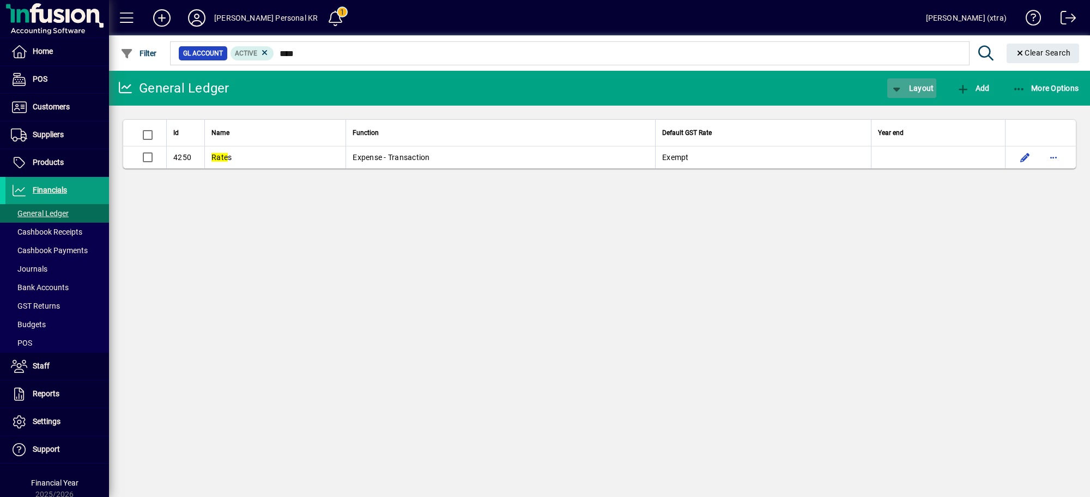
click at [935, 81] on span "button" at bounding box center [911, 88] width 49 height 26
click at [912, 129] on span "Profit & Loss" at bounding box center [923, 131] width 70 height 13
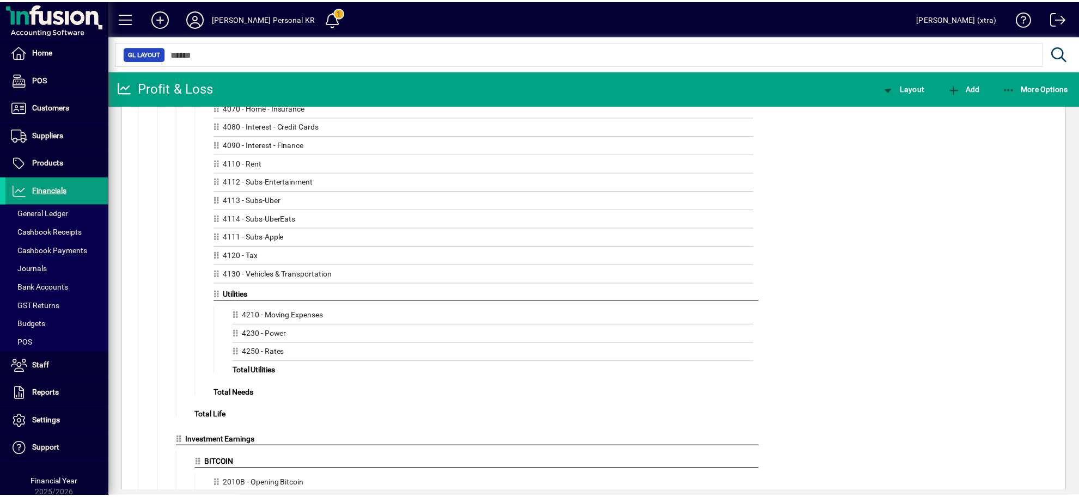
scroll to position [545, 0]
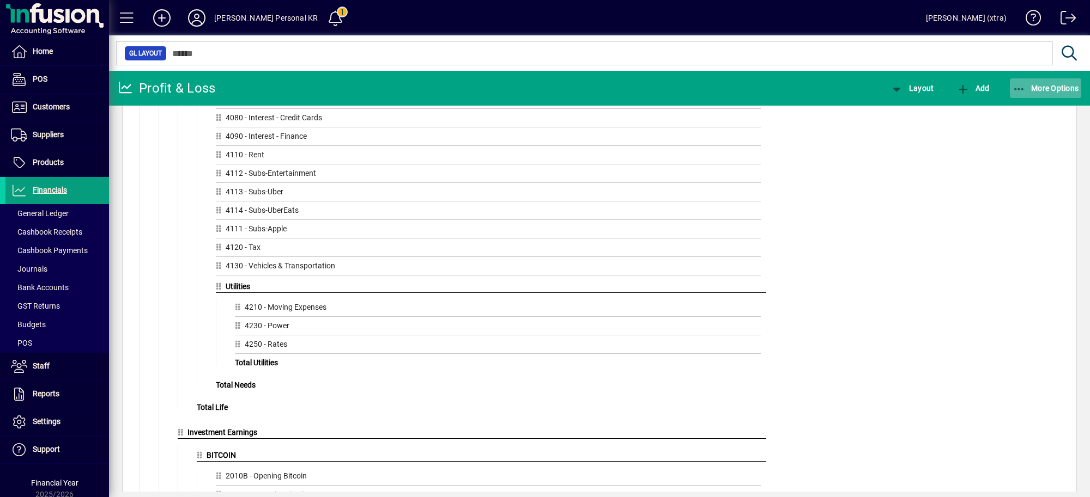
click at [1040, 85] on span "More Options" at bounding box center [1045, 88] width 66 height 9
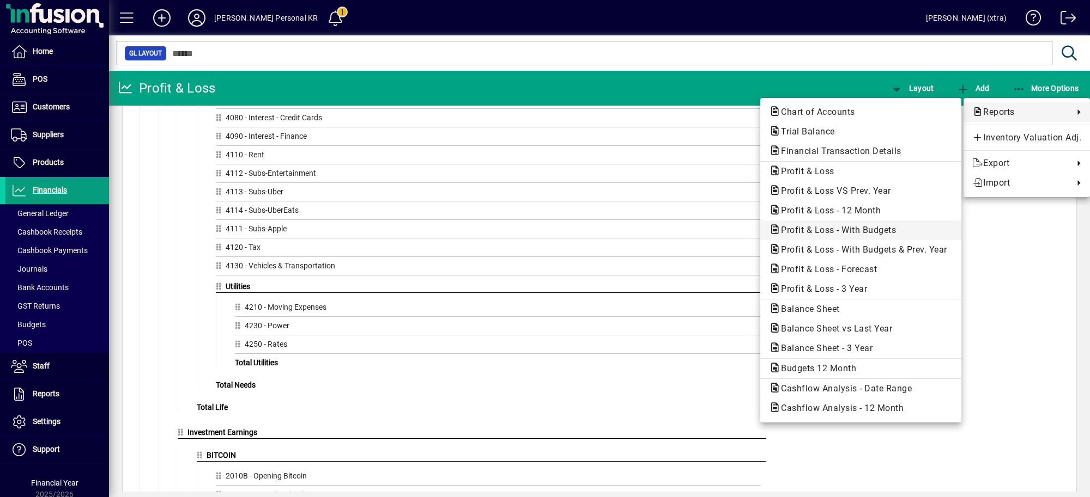
click at [858, 221] on button "Profit & Loss - With Budgets" at bounding box center [860, 231] width 201 height 20
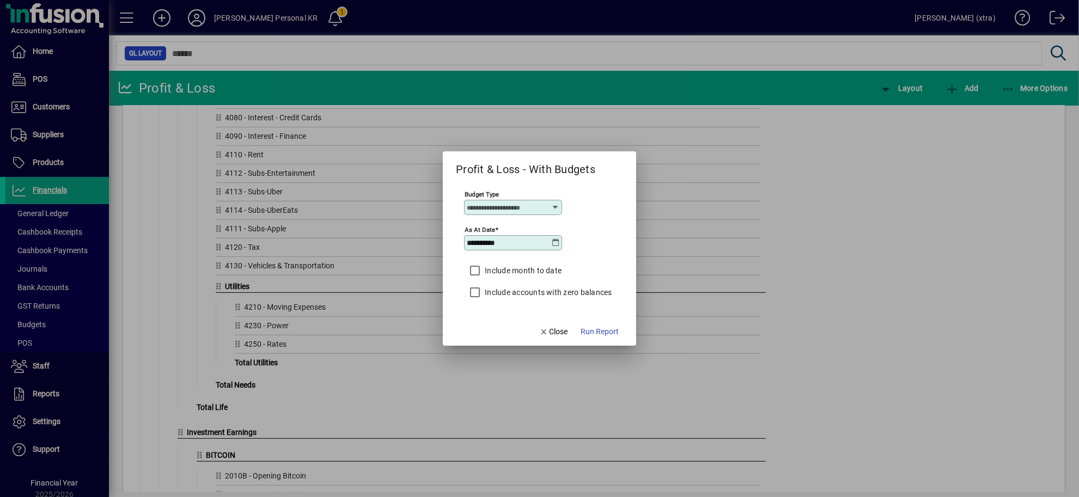
type input "****"
drag, startPoint x: 501, startPoint y: 275, endPoint x: 507, endPoint y: 277, distance: 6.2
click at [502, 274] on label "Include month to date" at bounding box center [522, 270] width 79 height 11
click at [587, 329] on span "Run Report" at bounding box center [600, 331] width 38 height 11
